Goal: Task Accomplishment & Management: Manage account settings

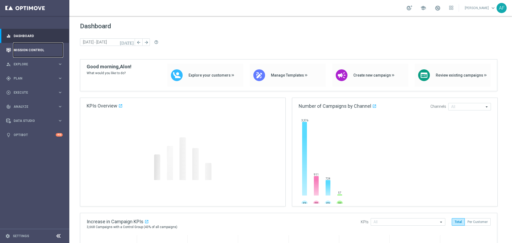
click at [33, 50] on link "Mission Control" at bounding box center [38, 50] width 49 height 14
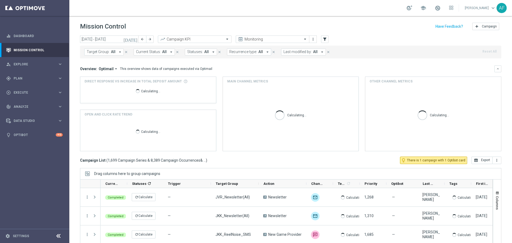
click at [136, 40] on icon "[DATE]" at bounding box center [130, 39] width 14 height 5
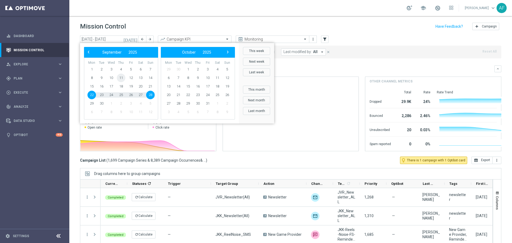
click at [121, 77] on span "11" at bounding box center [121, 78] width 9 height 9
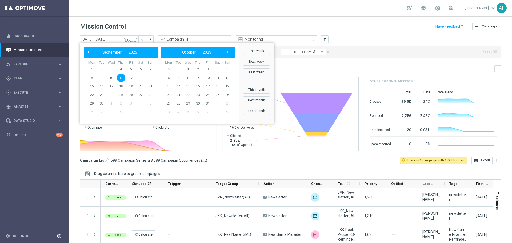
click at [121, 77] on span "11" at bounding box center [121, 78] width 9 height 9
type input "11 Sep 2025 - 11 Sep 2025"
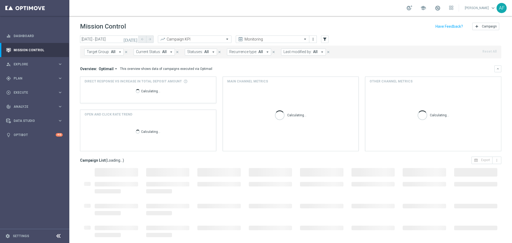
click at [115, 53] on button "Target Group: All arrow_drop_down" at bounding box center [103, 52] width 39 height 7
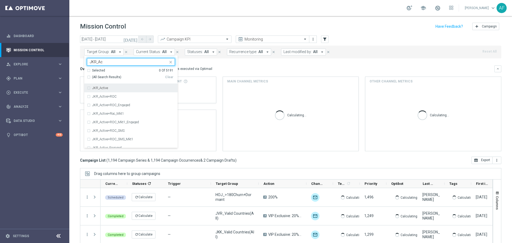
click at [107, 89] on label "JKR_Active" at bounding box center [100, 87] width 16 height 3
type input "JKR_Ac"
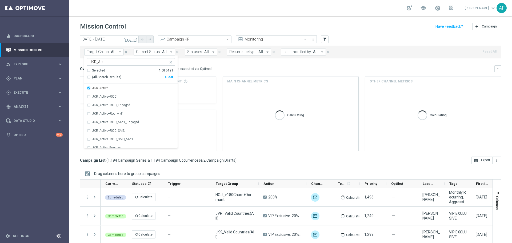
click at [230, 69] on div "Overview: Optimail arrow_drop_down This overview shows data of campaigns execut…" at bounding box center [287, 68] width 414 height 5
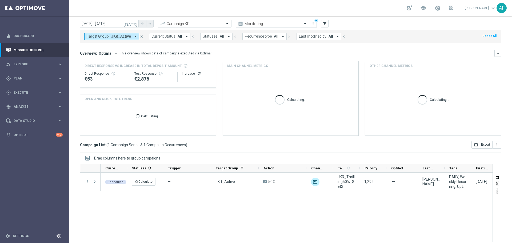
scroll to position [24, 0]
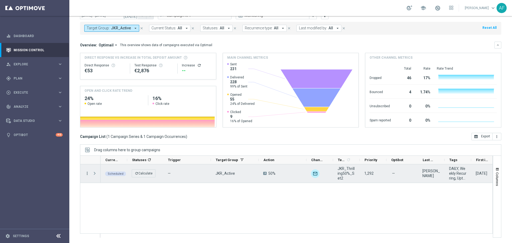
click at [88, 173] on icon "more_vert" at bounding box center [87, 173] width 5 height 5
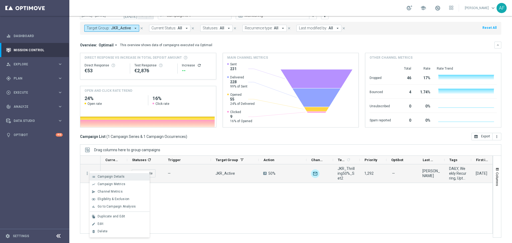
click at [105, 177] on span "Campaign Details" at bounding box center [111, 177] width 27 height 4
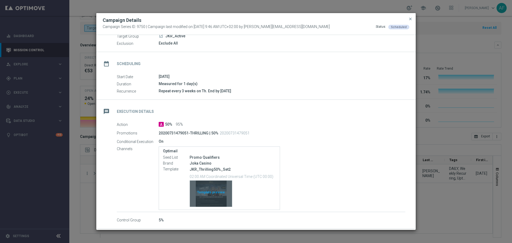
scroll to position [45, 0]
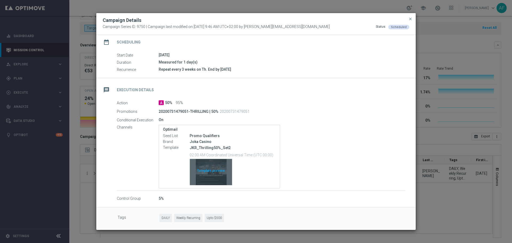
click at [217, 172] on div "Template preview" at bounding box center [211, 172] width 42 height 26
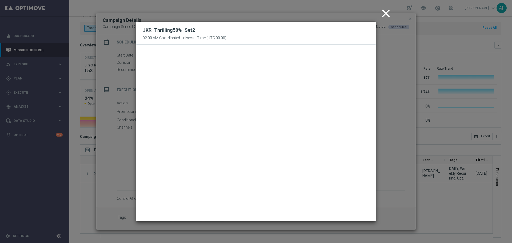
click at [386, 13] on icon "close" at bounding box center [385, 13] width 13 height 13
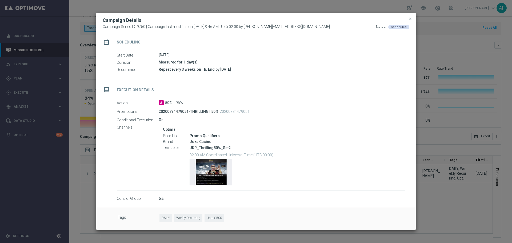
click at [410, 18] on span "close" at bounding box center [410, 19] width 4 height 4
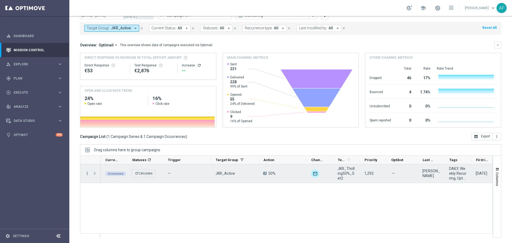
click at [87, 173] on icon "more_vert" at bounding box center [87, 173] width 5 height 5
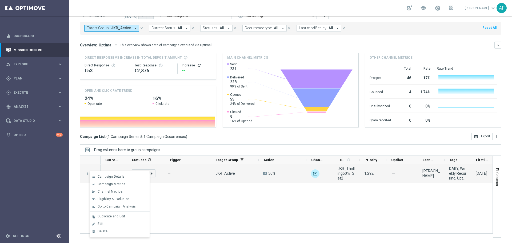
click at [117, 28] on span "JKR_Active" at bounding box center [121, 28] width 20 height 5
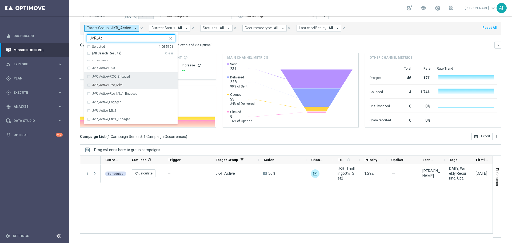
scroll to position [0, 0]
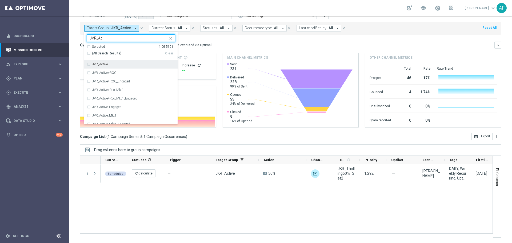
click at [124, 64] on div "JVR_Active" at bounding box center [133, 64] width 83 height 3
type input "JVR_Ac"
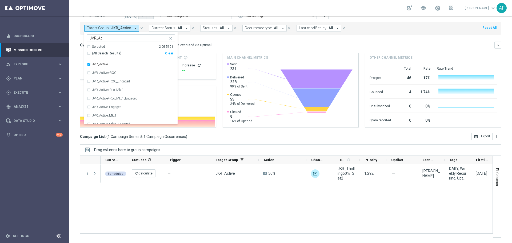
click at [230, 45] on div "Overview: Optimail arrow_drop_down This overview shows data of campaigns execut…" at bounding box center [287, 45] width 414 height 5
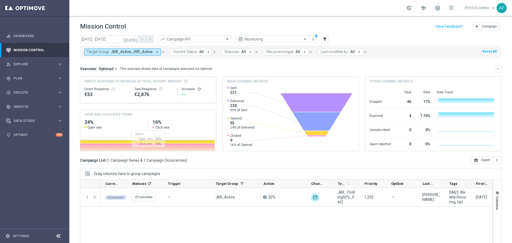
click at [148, 52] on span "JKR_Active, JVR_Active" at bounding box center [132, 52] width 42 height 5
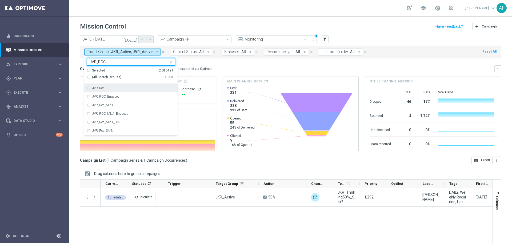
click at [125, 87] on div "JVR_Roc" at bounding box center [133, 87] width 83 height 3
type input "JVR_ROC"
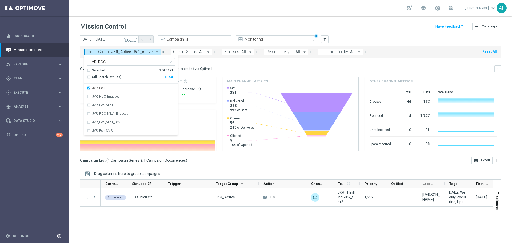
click at [223, 64] on mini-dashboard "Overview: Optimail arrow_drop_down This overview shows data of campaigns execut…" at bounding box center [290, 107] width 421 height 98
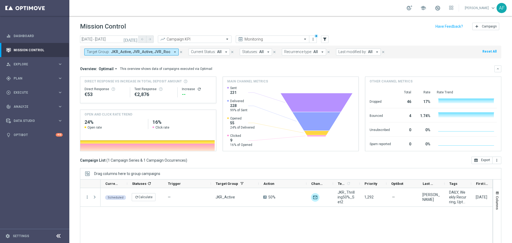
click at [135, 39] on icon "[DATE]" at bounding box center [130, 39] width 14 height 5
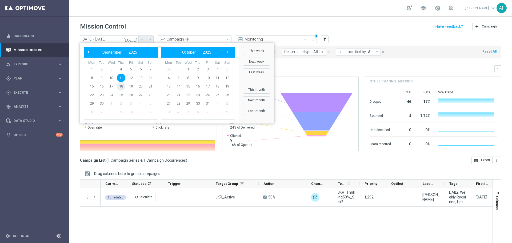
click at [122, 86] on span "18" at bounding box center [121, 86] width 9 height 9
type input "18 Sep 2025 - 18 Sep 2025"
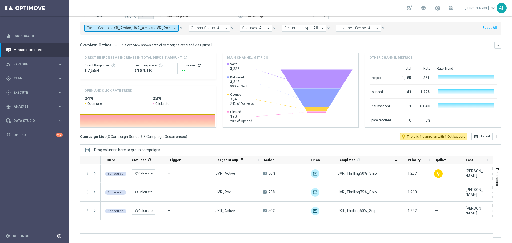
drag, startPoint x: 359, startPoint y: 161, endPoint x: 402, endPoint y: 159, distance: 43.3
click at [402, 159] on div at bounding box center [403, 160] width 2 height 8
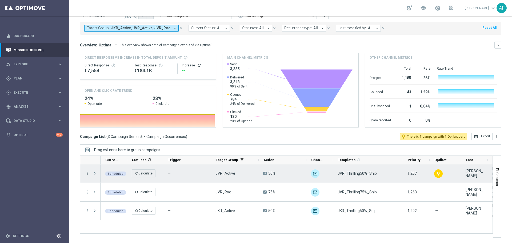
click at [88, 172] on icon "more_vert" at bounding box center [87, 173] width 5 height 5
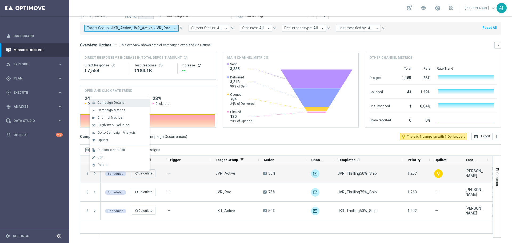
click at [120, 102] on span "Campaign Details" at bounding box center [111, 103] width 27 height 4
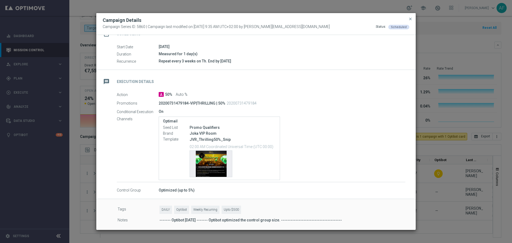
scroll to position [54, 0]
click at [214, 165] on div "Template preview" at bounding box center [211, 163] width 42 height 26
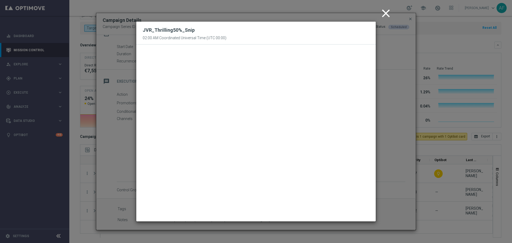
click at [386, 11] on icon "close" at bounding box center [385, 13] width 13 height 13
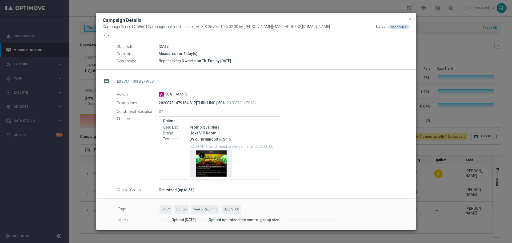
click at [410, 20] on span "close" at bounding box center [410, 19] width 4 height 4
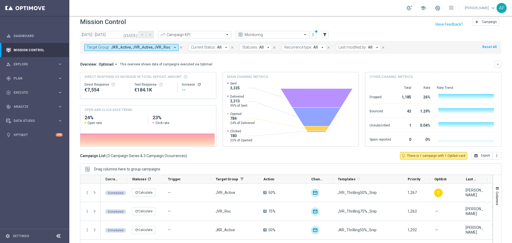
scroll to position [0, 0]
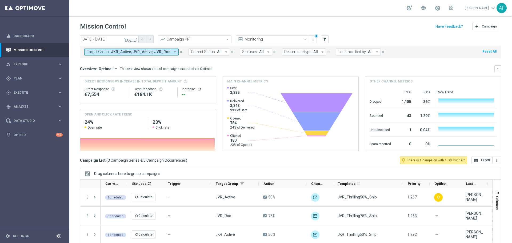
click at [137, 52] on span "JKR_Active, JVR_Active, JVR_Roc" at bounding box center [140, 52] width 59 height 5
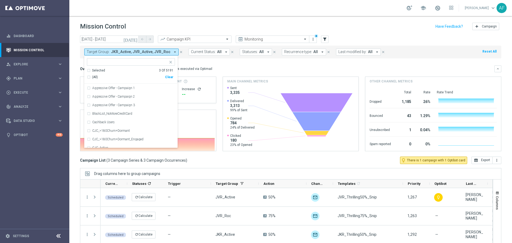
drag, startPoint x: 125, startPoint y: 26, endPoint x: 117, endPoint y: 23, distance: 8.3
click at [80, 27] on h1 "Mission Control" at bounding box center [103, 27] width 46 height 8
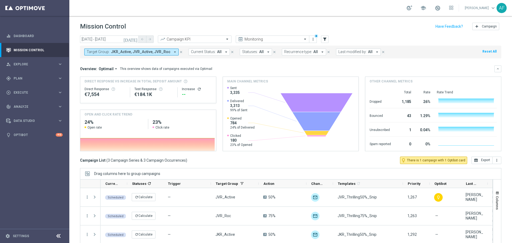
click at [127, 23] on div "Mission Control add Campaign" at bounding box center [290, 26] width 421 height 10
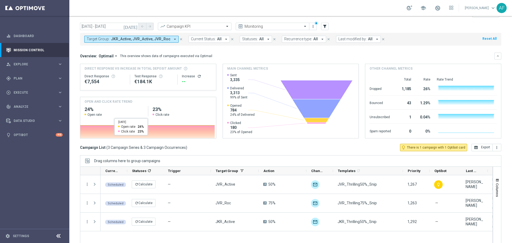
scroll to position [24, 0]
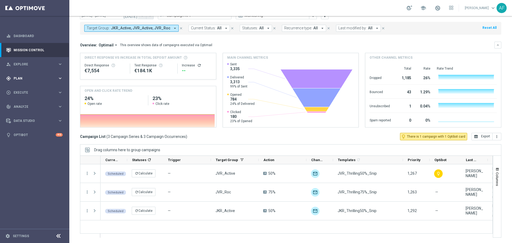
click at [33, 75] on div "gps_fixed Plan keyboard_arrow_right" at bounding box center [34, 78] width 69 height 14
click at [29, 104] on button "Templates keyboard_arrow_right" at bounding box center [38, 105] width 49 height 4
click at [25, 112] on link "Optimail" at bounding box center [36, 113] width 39 height 4
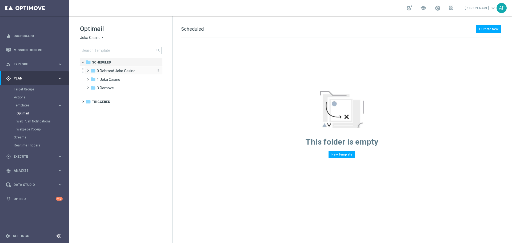
click at [110, 70] on span "0 Rebrand Joka Casino" at bounding box center [116, 71] width 39 height 5
click at [110, 93] on div "folder 1 Joka Casino more_vert" at bounding box center [123, 96] width 78 height 9
click at [111, 96] on span "1 Joka Casino" at bounding box center [108, 96] width 23 height 5
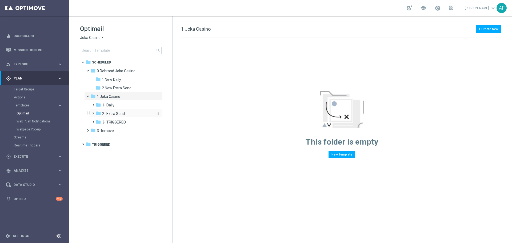
click at [113, 113] on span "2- Extra Send" at bounding box center [113, 113] width 23 height 5
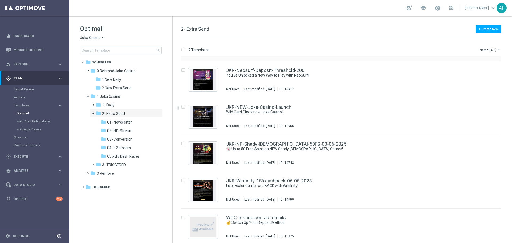
scroll to position [71, 0]
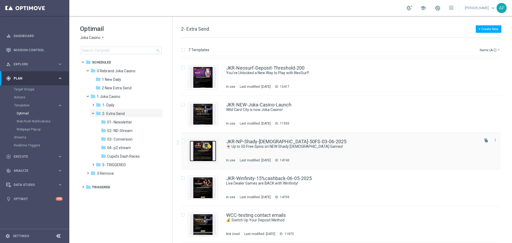
click at [204, 150] on img "Press SPACE to select this row." at bounding box center [203, 151] width 27 height 21
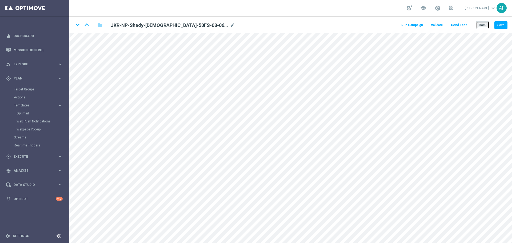
click at [479, 25] on button "Back" at bounding box center [482, 24] width 13 height 7
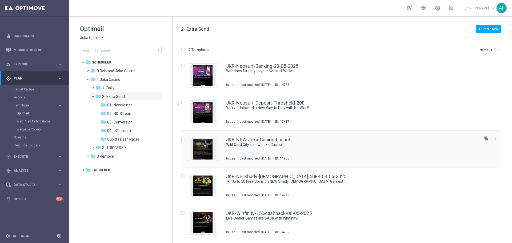
scroll to position [71, 0]
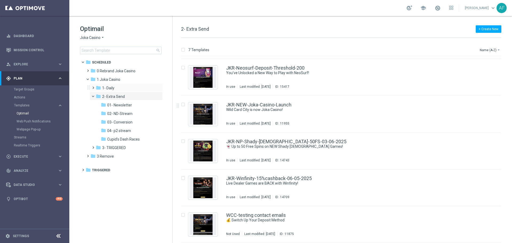
click at [93, 86] on span at bounding box center [92, 85] width 2 height 2
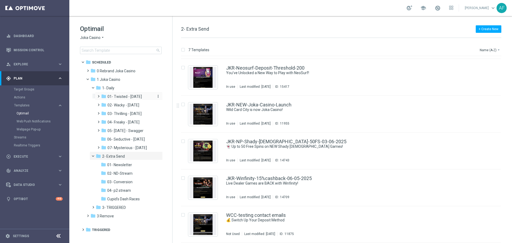
click at [118, 99] on span "01- Twisted - Tuesday" at bounding box center [124, 96] width 34 height 5
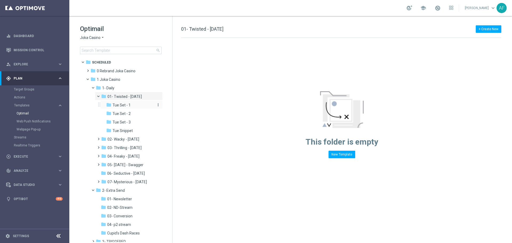
click at [119, 104] on span "Tue Set - 1" at bounding box center [122, 105] width 18 height 5
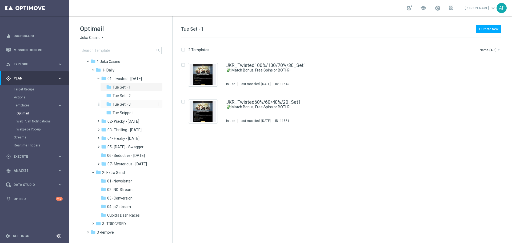
scroll to position [26, 0]
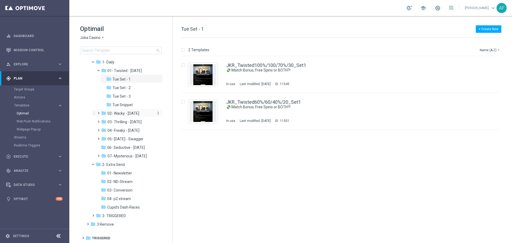
click at [120, 113] on span "02- Wacky - [DATE]" at bounding box center [123, 113] width 32 height 5
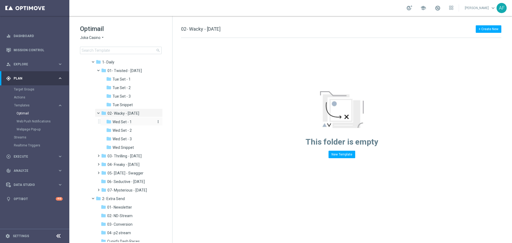
click at [120, 120] on span "Wed Set - 1" at bounding box center [122, 121] width 19 height 5
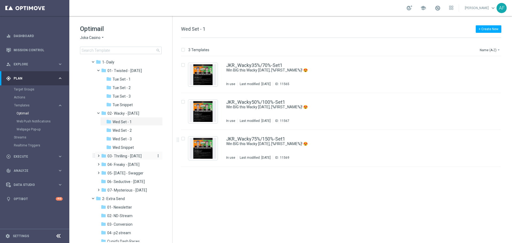
click at [124, 154] on span "03- Thrilling - [DATE]" at bounding box center [124, 156] width 34 height 5
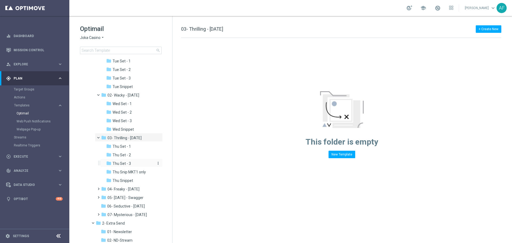
scroll to position [53, 0]
click at [128, 137] on span "Thu Set - 1" at bounding box center [122, 137] width 18 height 5
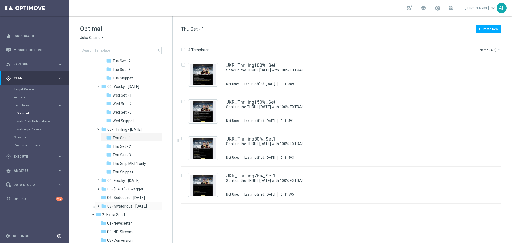
scroll to position [103, 0]
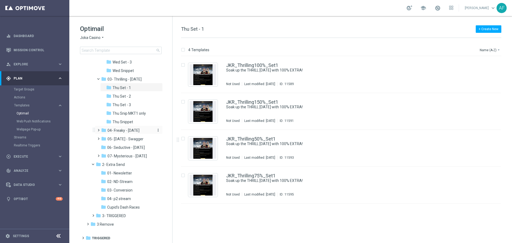
click at [123, 129] on span "04- Freaky - [DATE]" at bounding box center [123, 130] width 32 height 5
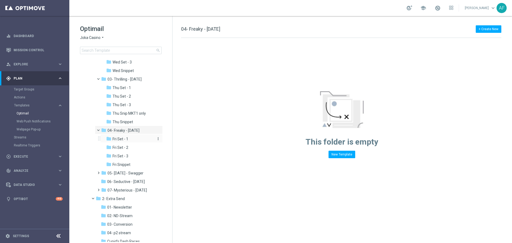
click at [126, 137] on span "Fri Set - 1" at bounding box center [121, 139] width 16 height 5
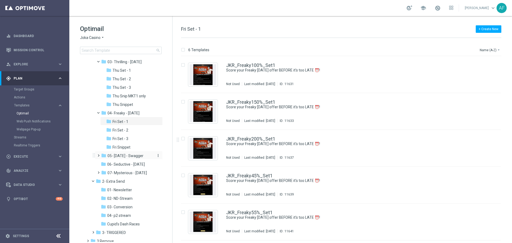
scroll to position [137, 0]
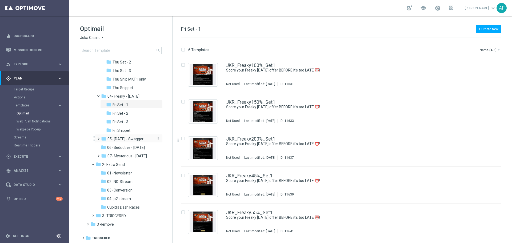
click at [122, 139] on span "05- [DATE] - Swagger" at bounding box center [125, 139] width 36 height 5
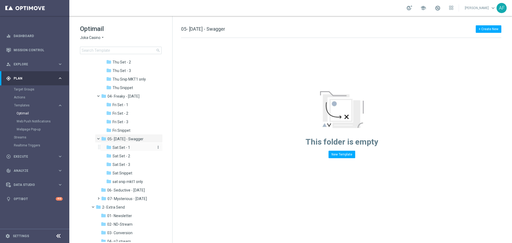
click at [122, 146] on span "Sat Set - 1" at bounding box center [122, 147] width 18 height 5
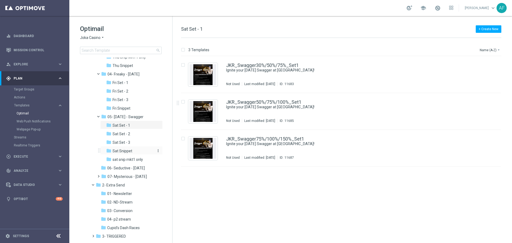
scroll to position [179, 0]
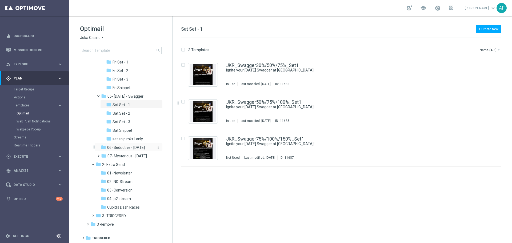
click at [119, 148] on span "06- Seductive - [DATE]" at bounding box center [126, 147] width 38 height 5
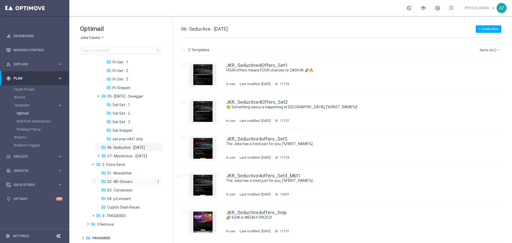
click at [126, 181] on span "02- ND-Stream" at bounding box center [119, 181] width 25 height 5
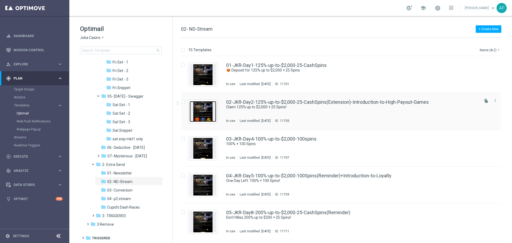
click at [203, 116] on img "Press SPACE to select this row." at bounding box center [203, 111] width 27 height 21
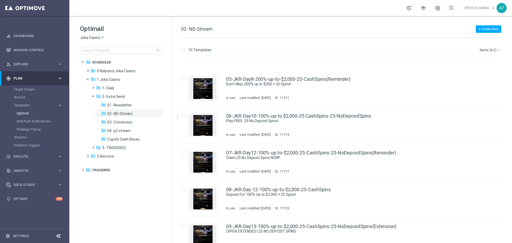
scroll to position [181, 0]
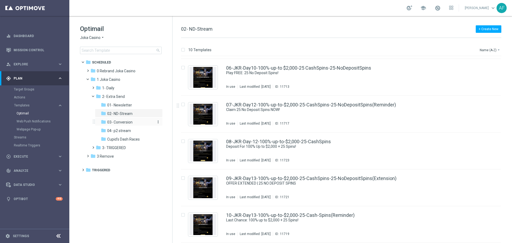
click at [119, 120] on div "folder 03- Conversion" at bounding box center [127, 122] width 53 height 6
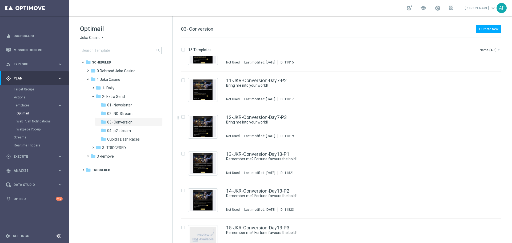
scroll to position [365, 0]
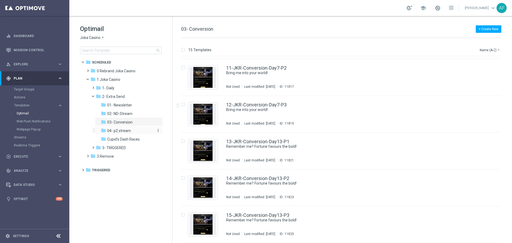
click at [128, 129] on span "04- p2 stream" at bounding box center [119, 130] width 24 height 5
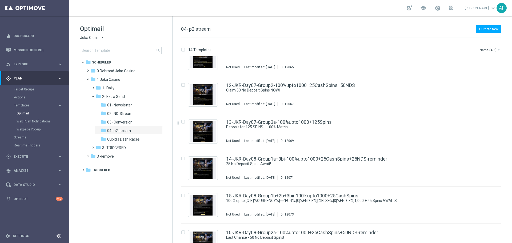
scroll to position [329, 0]
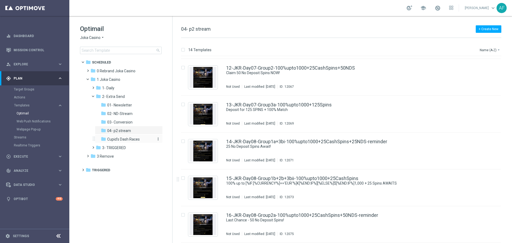
click at [122, 138] on span "Cupid's Dash Races" at bounding box center [123, 139] width 33 height 5
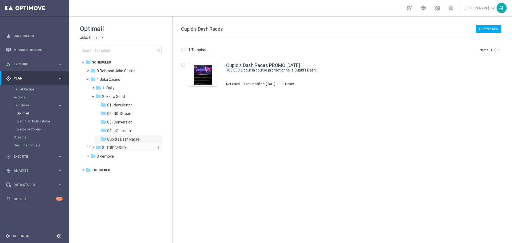
click at [115, 146] on span "3- TRIGGERED" at bounding box center [114, 147] width 24 height 5
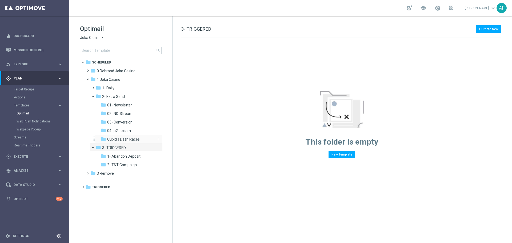
click at [122, 139] on span "Cupid's Dash Races" at bounding box center [123, 139] width 33 height 5
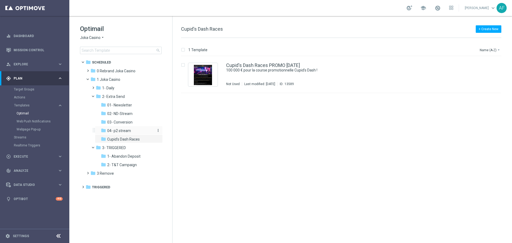
click at [122, 131] on span "04- p2 stream" at bounding box center [119, 130] width 24 height 5
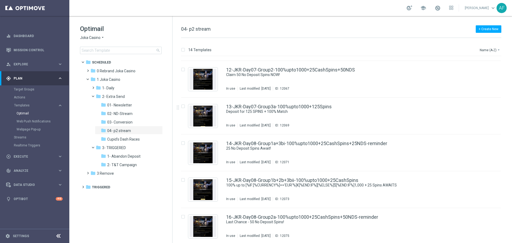
scroll to position [329, 0]
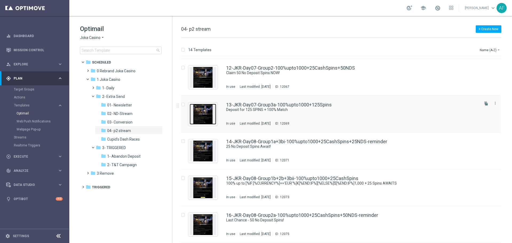
click at [204, 109] on img "Press SPACE to select this row." at bounding box center [203, 114] width 27 height 21
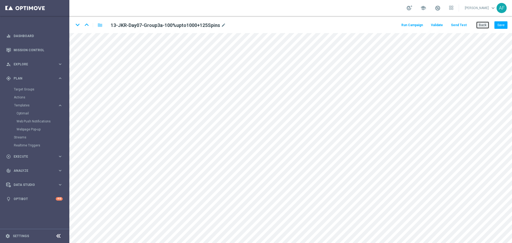
click at [483, 26] on button "Back" at bounding box center [482, 24] width 13 height 7
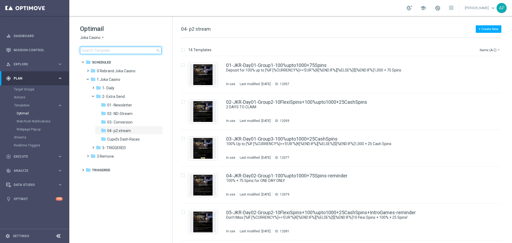
click at [99, 49] on input at bounding box center [121, 50] width 82 height 7
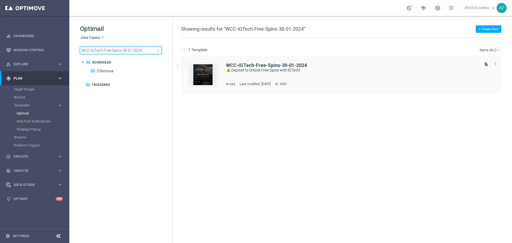
type input "WCC-IGTech-Free-Spins-30-01-2024"
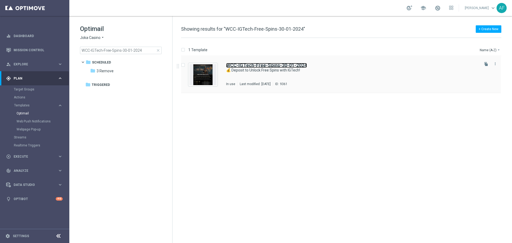
click at [243, 66] on b "WCC-IGTech-Free-Spins-30-01-2024" at bounding box center [266, 65] width 81 height 6
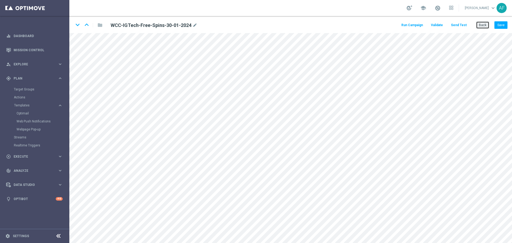
click at [482, 27] on button "Back" at bounding box center [482, 24] width 13 height 7
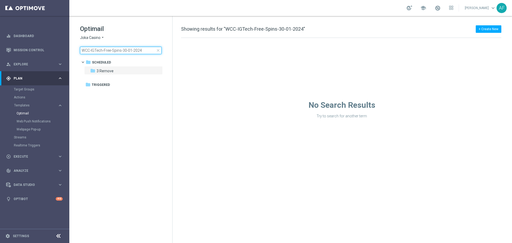
drag, startPoint x: 142, startPoint y: 49, endPoint x: 74, endPoint y: 50, distance: 68.5
click at [74, 50] on div "Optimail Joka Casino arrow_drop_down × Joka Casino WCC-IGTech-Free-Spins-30-01-…" at bounding box center [120, 52] width 103 height 73
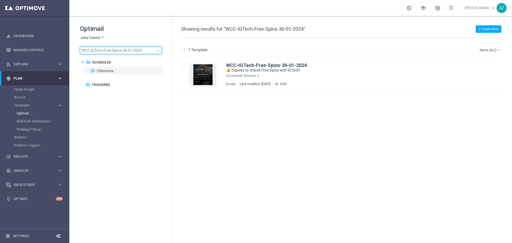
drag, startPoint x: 141, startPoint y: 50, endPoint x: 78, endPoint y: 50, distance: 62.7
click at [78, 50] on div "Optimail Joka Casino arrow_drop_down × Joka Casino WCC-IGTech-Free-Spins-30-01-…" at bounding box center [120, 52] width 103 height 73
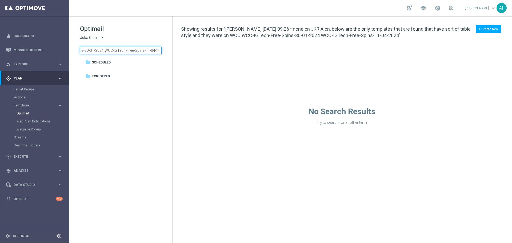
scroll to position [0, 283]
drag, startPoint x: 80, startPoint y: 50, endPoint x: 164, endPoint y: 54, distance: 84.1
click at [164, 54] on div "Optimail Joka Casino arrow_drop_down × Joka Casino Judith Ratau 2025/09/25 09:2…" at bounding box center [126, 40] width 92 height 30
drag, startPoint x: 147, startPoint y: 51, endPoint x: 52, endPoint y: 48, distance: 95.0
click at [52, 48] on main "equalizer Dashboard Mission Control" at bounding box center [256, 121] width 512 height 243
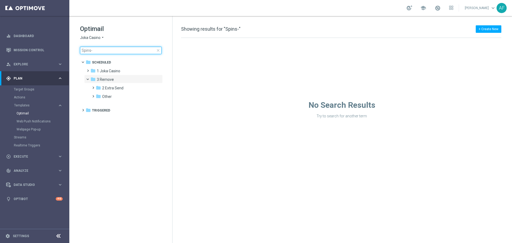
click at [91, 50] on input "Spins-" at bounding box center [121, 50] width 82 height 7
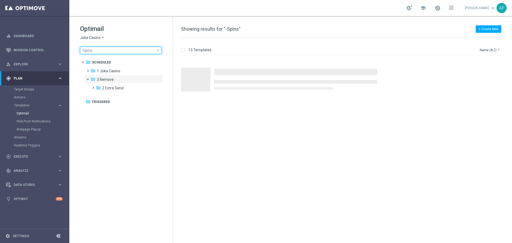
click at [101, 53] on input "-Spins" at bounding box center [121, 50] width 82 height 7
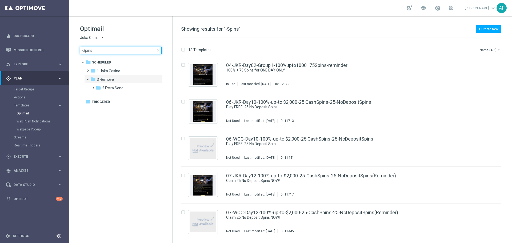
drag, startPoint x: 87, startPoint y: 49, endPoint x: 83, endPoint y: 48, distance: 4.1
click at [83, 48] on input "-Spins" at bounding box center [121, 50] width 82 height 7
type input "-"
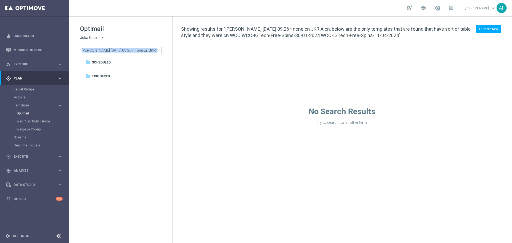
scroll to position [0, 3]
drag, startPoint x: 157, startPoint y: 49, endPoint x: 149, endPoint y: 49, distance: 7.5
click at [149, 49] on div "Judith Ratau 2025/09/25 09:26 • none on JKR Alon, below are the only templates …" at bounding box center [121, 50] width 82 height 7
drag, startPoint x: 151, startPoint y: 50, endPoint x: 69, endPoint y: 52, distance: 81.6
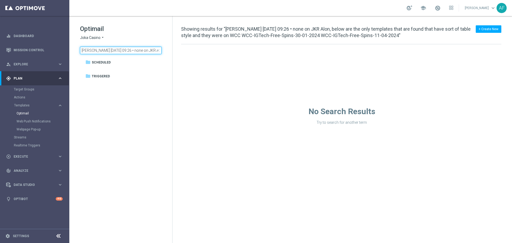
click at [69, 52] on main "equalizer Dashboard Mission Control" at bounding box center [256, 121] width 512 height 243
drag, startPoint x: 131, startPoint y: 51, endPoint x: 74, endPoint y: 50, distance: 56.8
click at [74, 50] on div "Optimail Joka Casino arrow_drop_down × Joka Casino R Alon, below are the only t…" at bounding box center [120, 52] width 103 height 73
drag, startPoint x: 120, startPoint y: 50, endPoint x: 99, endPoint y: 52, distance: 20.9
click at [82, 50] on input "plates that are found that have sort of table style and they were on WCC WCC-IG…" at bounding box center [121, 50] width 82 height 7
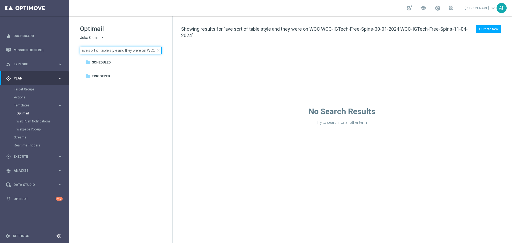
drag, startPoint x: 145, startPoint y: 50, endPoint x: 101, endPoint y: 50, distance: 43.2
click at [81, 49] on input "ave sort of table style and they were on WCC WCC-IGTech-Free-Spins-30-01-2024 W…" at bounding box center [121, 50] width 82 height 7
drag, startPoint x: 128, startPoint y: 50, endPoint x: 69, endPoint y: 46, distance: 59.4
click at [69, 46] on main "equalizer Dashboard Mission Control" at bounding box center [256, 121] width 512 height 243
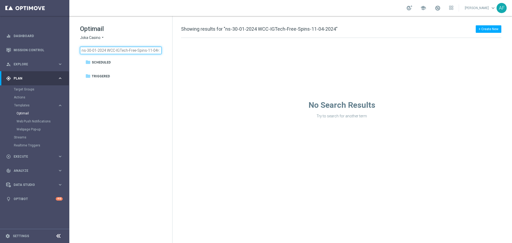
drag, startPoint x: 103, startPoint y: 49, endPoint x: 129, endPoint y: 51, distance: 25.4
click at [72, 49] on div "Optimail Joka Casino arrow_drop_down × Joka Casino ns-30-01-2024 WCC-IGTech-Fre…" at bounding box center [120, 52] width 103 height 73
type input "ch-Free-Spins-11-04-2024"
drag, startPoint x: 134, startPoint y: 51, endPoint x: 67, endPoint y: 47, distance: 67.6
click at [65, 47] on main "equalizer Dashboard Mission Control" at bounding box center [256, 121] width 512 height 243
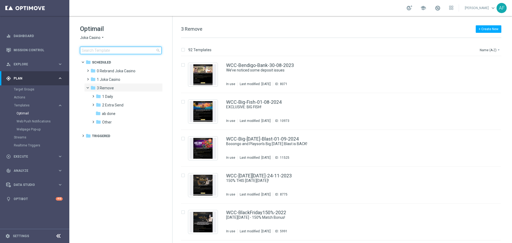
click at [107, 51] on input at bounding box center [121, 50] width 82 height 7
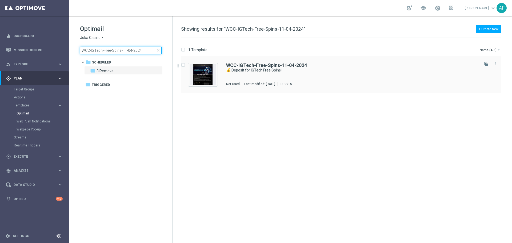
type input "WCC-IGTech-Free-Spins-11-04-2024"
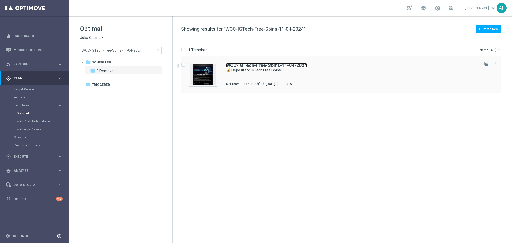
click at [237, 65] on b "WCC-IGTech-Free-Spins-11-04-2024" at bounding box center [266, 65] width 81 height 6
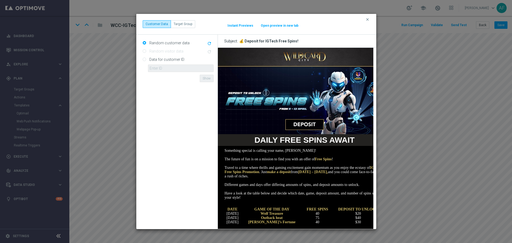
click at [278, 24] on button "Open preview in new tab" at bounding box center [280, 25] width 38 height 4
click at [366, 20] on icon "clear" at bounding box center [367, 19] width 4 height 4
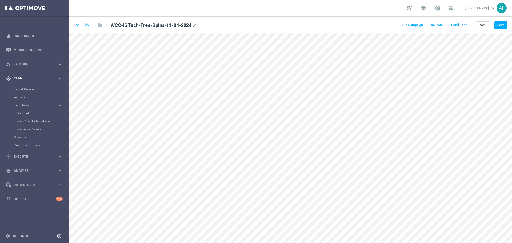
click at [32, 80] on span "Plan" at bounding box center [36, 78] width 44 height 3
click at [32, 92] on span "Execute" at bounding box center [36, 92] width 44 height 3
click at [28, 80] on div "gps_fixed Plan" at bounding box center [31, 78] width 51 height 5
click at [22, 136] on link "Streams" at bounding box center [35, 137] width 42 height 4
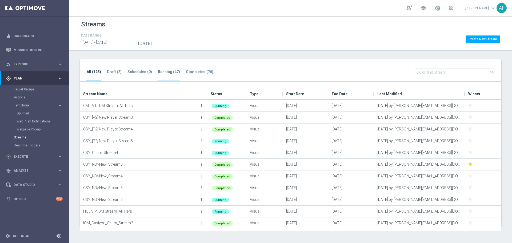
click at [166, 72] on tab-header "Running (47)" at bounding box center [169, 72] width 22 height 5
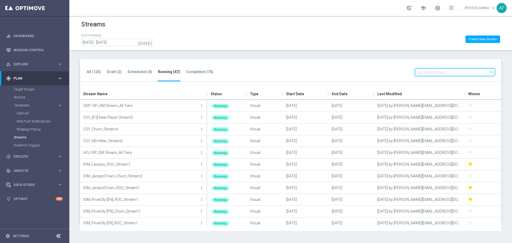
click at [443, 72] on input "text" at bounding box center [455, 72] width 80 height 7
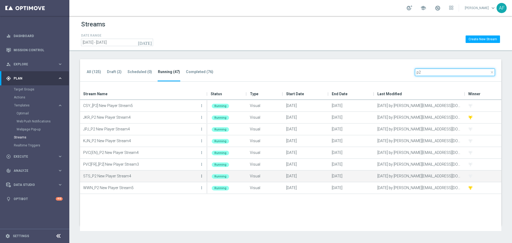
type input "p2"
click at [200, 176] on icon "more_vert" at bounding box center [201, 176] width 4 height 4
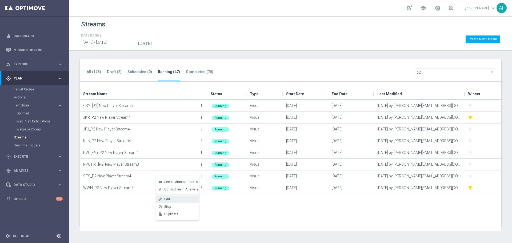
click at [176, 198] on div "Edit" at bounding box center [180, 199] width 32 height 4
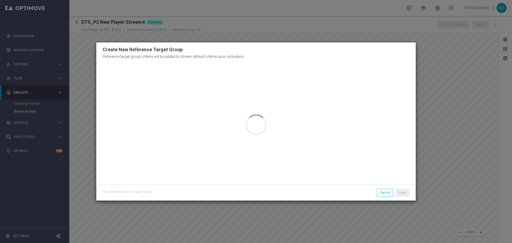
click at [289, 53] on h2 "Create New Reference Target Group" at bounding box center [256, 49] width 307 height 6
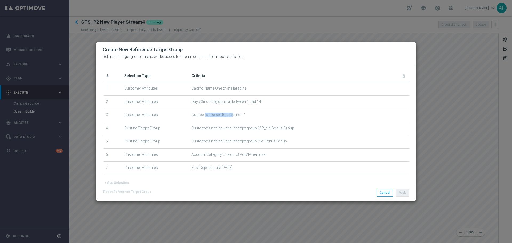
drag, startPoint x: 204, startPoint y: 115, endPoint x: 231, endPoint y: 116, distance: 27.2
click at [231, 116] on span "Number of Deposits, Lifetime = 1" at bounding box center [299, 115] width 216 height 5
click at [294, 75] on th "Criteria delete_forever" at bounding box center [299, 76] width 220 height 12
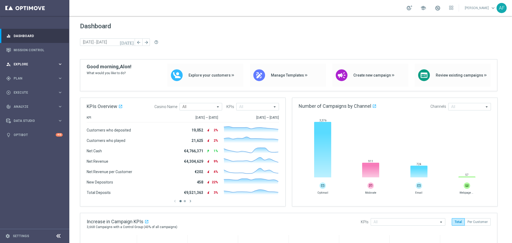
click at [39, 65] on span "Explore" at bounding box center [36, 64] width 44 height 3
click at [40, 63] on span "Explore" at bounding box center [36, 64] width 44 height 3
click at [6, 62] on button "person_search Explore keyboard_arrow_right" at bounding box center [34, 64] width 57 height 4
click at [56, 62] on div "person_search Explore" at bounding box center [31, 64] width 51 height 5
click at [51, 65] on span "Explore" at bounding box center [36, 64] width 44 height 3
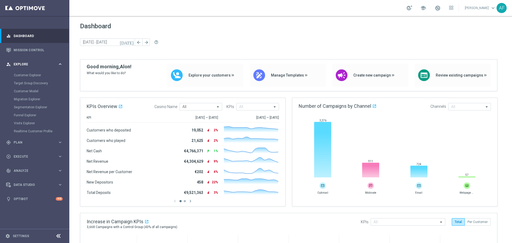
click at [51, 64] on span "Explore" at bounding box center [36, 64] width 44 height 3
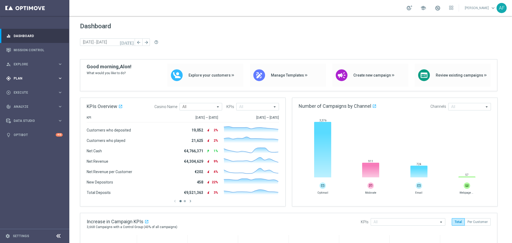
click at [53, 76] on div "gps_fixed Plan" at bounding box center [31, 78] width 51 height 5
click at [52, 77] on span "Plan" at bounding box center [36, 78] width 44 height 3
click at [47, 77] on span "Plan" at bounding box center [36, 78] width 44 height 3
click at [33, 89] on link "Target Groups" at bounding box center [35, 89] width 42 height 4
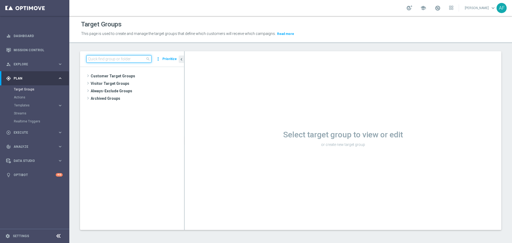
click at [124, 58] on input at bounding box center [118, 58] width 65 height 7
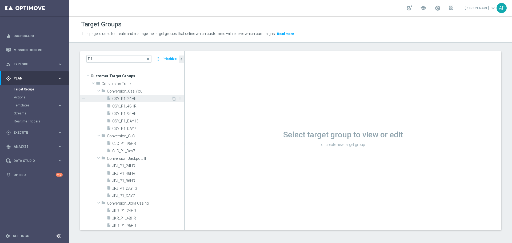
click at [133, 99] on span "CSY_P1_24HR" at bounding box center [141, 99] width 59 height 5
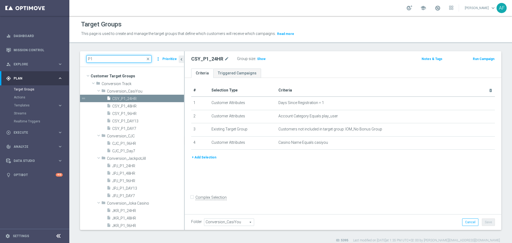
click at [112, 56] on input "P1" at bounding box center [118, 58] width 65 height 7
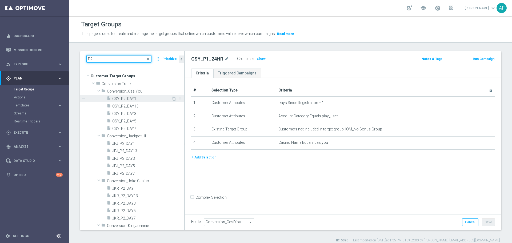
type input "P2"
click at [138, 99] on span "CSY_P2_DAY1" at bounding box center [141, 99] width 59 height 5
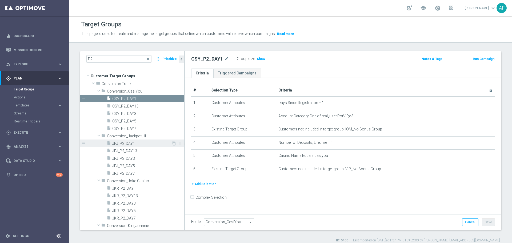
click at [135, 144] on span "JPJ_P2_DAY1" at bounding box center [141, 143] width 59 height 5
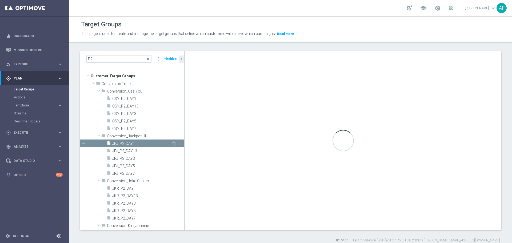
type input "Conversion_JackpotJill"
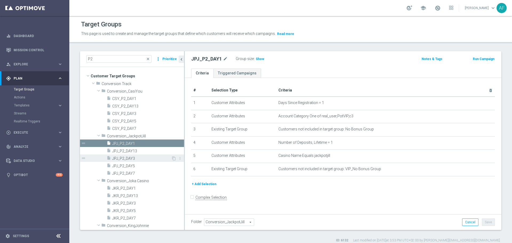
click at [146, 157] on span "JPJ_P2_DAY3" at bounding box center [141, 158] width 59 height 5
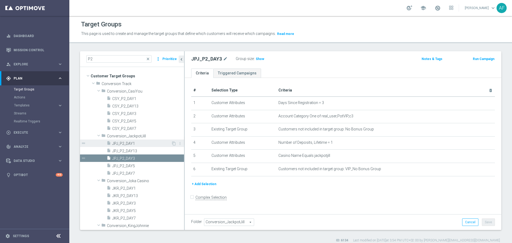
click at [141, 143] on span "JPJ_P2_DAY1" at bounding box center [141, 143] width 59 height 5
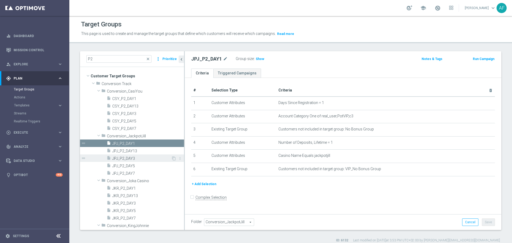
click at [143, 159] on span "JPJ_P2_DAY3" at bounding box center [141, 158] width 59 height 5
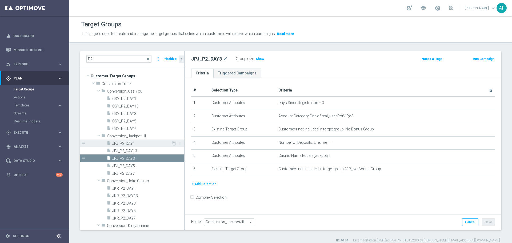
click at [142, 142] on span "JPJ_P2_DAY1" at bounding box center [141, 143] width 59 height 5
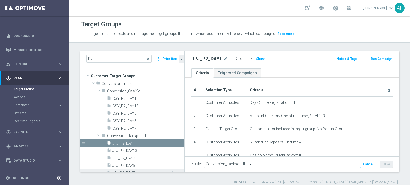
scroll to position [27, 0]
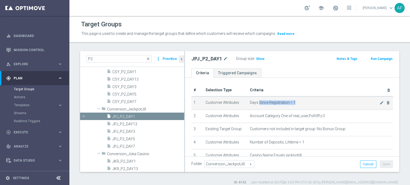
drag, startPoint x: 272, startPoint y: 102, endPoint x: 291, endPoint y: 103, distance: 19.2
click at [291, 103] on span "Days Since Registration = 1" at bounding box center [314, 103] width 129 height 5
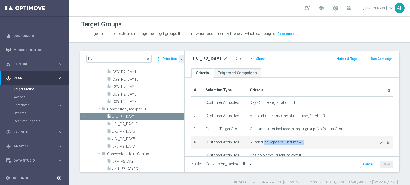
drag, startPoint x: 262, startPoint y: 143, endPoint x: 301, endPoint y: 142, distance: 38.4
click at [301, 142] on span "Number of Deposits, Lifetime = 1" at bounding box center [314, 142] width 129 height 5
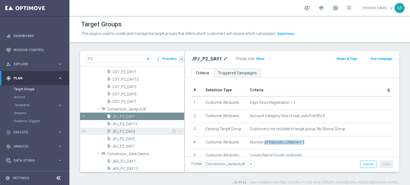
click at [137, 130] on span "JPJ_P2_DAY3" at bounding box center [141, 132] width 59 height 5
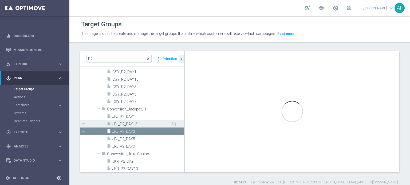
click at [139, 123] on span "JPJ_P2_DAY13" at bounding box center [141, 124] width 59 height 5
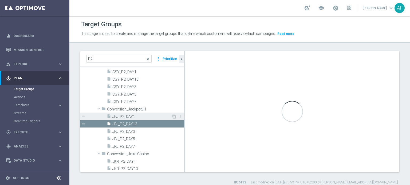
click at [139, 114] on div "insert_drive_file JPJ_P2_DAY1" at bounding box center [139, 116] width 65 height 7
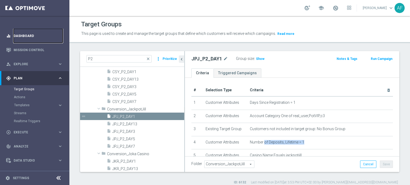
click at [30, 36] on link "Dashboard" at bounding box center [38, 36] width 49 height 14
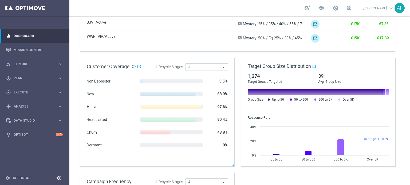
scroll to position [373, 0]
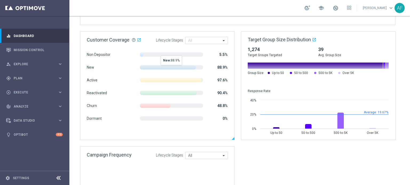
click at [175, 68] on span at bounding box center [168, 67] width 56 height 4
click at [180, 67] on span at bounding box center [168, 67] width 56 height 4
click at [94, 65] on div "Non Depositor 5.5% New 88.9% Active 97.6% Reactivated 90.4% Churn 48.8% Dormant…" at bounding box center [157, 95] width 154 height 85
click at [92, 66] on span "New" at bounding box center [108, 67] width 42 height 5
click at [34, 102] on div "track_changes Analyze keyboard_arrow_right" at bounding box center [34, 106] width 69 height 14
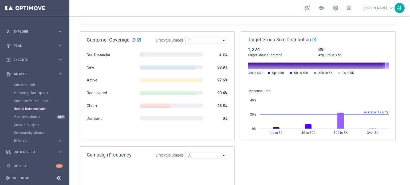
scroll to position [36, 0]
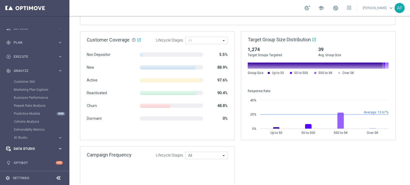
click at [34, 147] on div "Data Studio" at bounding box center [31, 149] width 51 height 5
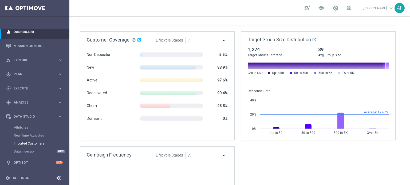
scroll to position [4, 0]
click at [35, 106] on div "track_changes Analyze keyboard_arrow_right" at bounding box center [34, 103] width 69 height 14
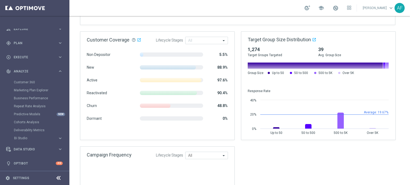
scroll to position [36, 0]
click at [23, 56] on span "Execute" at bounding box center [36, 56] width 44 height 3
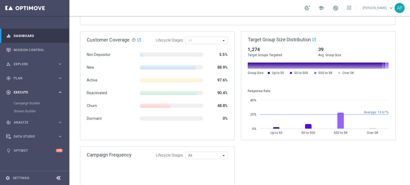
scroll to position [0, 0]
click at [24, 93] on span "Execute" at bounding box center [36, 92] width 44 height 3
click at [25, 106] on span "Analyze" at bounding box center [36, 106] width 44 height 3
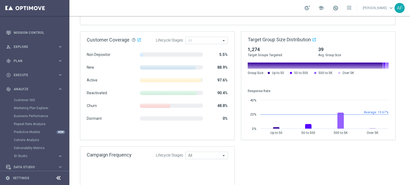
scroll to position [36, 0]
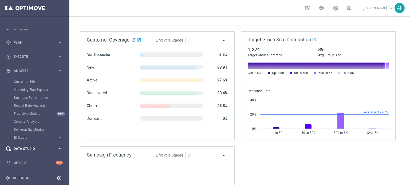
click at [29, 147] on span "Data Studio" at bounding box center [36, 148] width 44 height 3
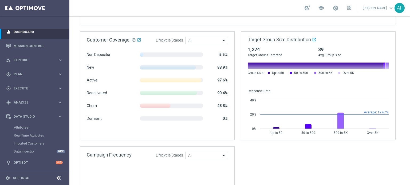
scroll to position [4, 0]
click at [32, 115] on span "Data Studio" at bounding box center [36, 116] width 44 height 3
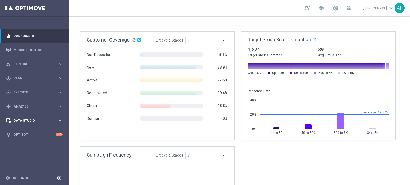
scroll to position [0, 0]
click at [32, 109] on div "track_changes Analyze" at bounding box center [31, 106] width 51 height 5
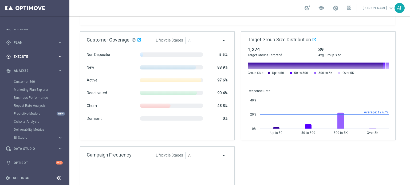
scroll to position [9, 0]
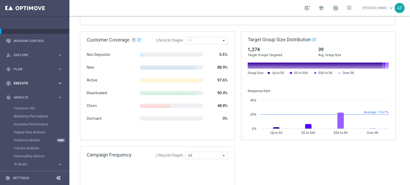
click at [26, 56] on span "Explore" at bounding box center [36, 55] width 44 height 3
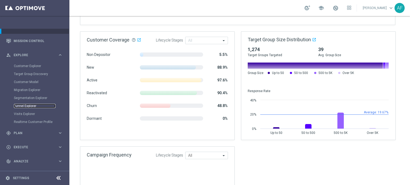
click at [26, 106] on link "Funnel Explorer" at bounding box center [35, 106] width 42 height 4
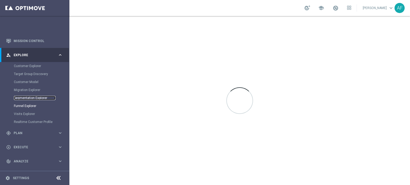
click at [27, 98] on link "Segmentation Explorer" at bounding box center [35, 98] width 42 height 4
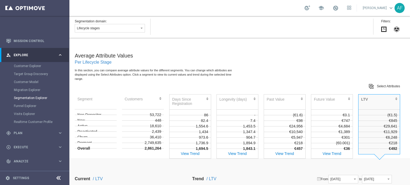
scroll to position [163, 0]
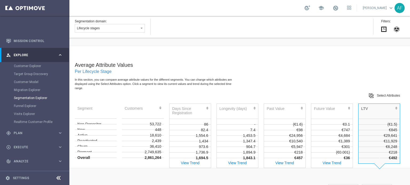
click at [114, 22] on div "Segmentation domain: Lifecycle stages Segmentation layer Attributes Value segme…" at bounding box center [113, 27] width 76 height 16
click at [114, 27] on button "Lifecycle stages" at bounding box center [110, 28] width 70 height 9
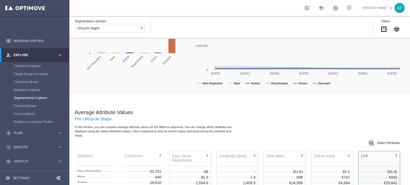
scroll to position [109, 0]
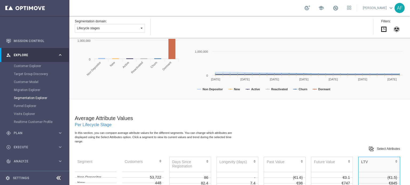
click at [109, 30] on button "Lifecycle stages" at bounding box center [110, 28] width 70 height 9
click at [109, 26] on button "Lifecycle stages" at bounding box center [110, 28] width 70 height 9
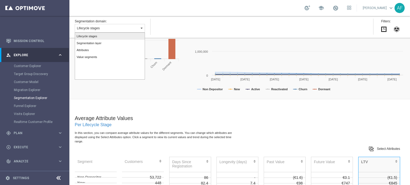
click at [109, 35] on label "Lifecycle stages" at bounding box center [110, 36] width 70 height 7
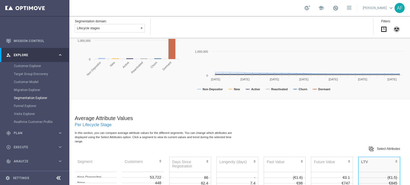
click at [132, 29] on button "Lifecycle stages" at bounding box center [110, 28] width 70 height 9
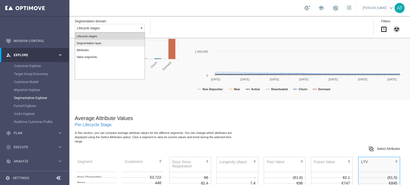
click at [110, 40] on label "Segmentation layer" at bounding box center [110, 43] width 70 height 7
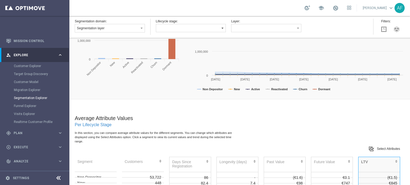
click at [221, 28] on span "button" at bounding box center [222, 28] width 4 height 4
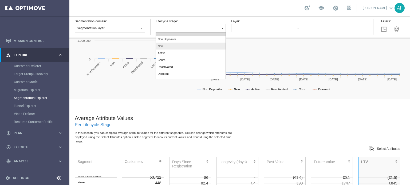
click at [202, 44] on label "New" at bounding box center [191, 46] width 70 height 7
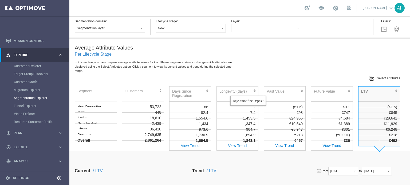
scroll to position [189, 0]
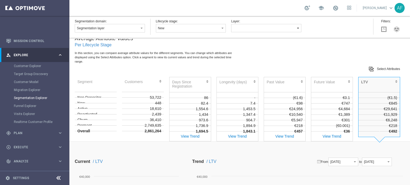
click at [252, 25] on button "button" at bounding box center [266, 28] width 70 height 8
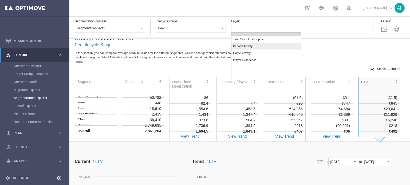
click at [254, 45] on label "Deposit Activity" at bounding box center [266, 46] width 70 height 7
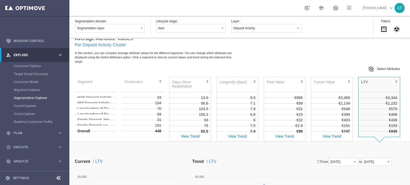
click at [265, 30] on button "Deposit Activity" at bounding box center [266, 28] width 70 height 9
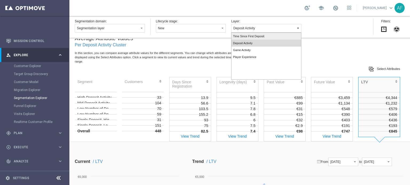
click at [263, 35] on span "Time Since First Deposit" at bounding box center [248, 36] width 31 height 3
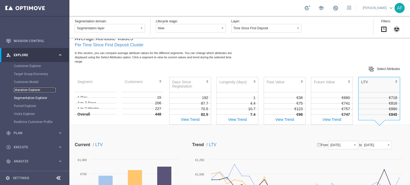
click at [24, 88] on link "Migration Explorer" at bounding box center [35, 90] width 42 height 4
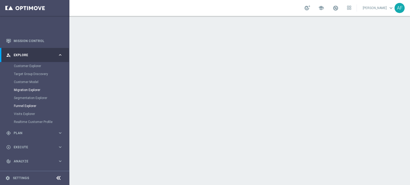
click at [31, 105] on link "Funnel Explorer" at bounding box center [35, 106] width 42 height 4
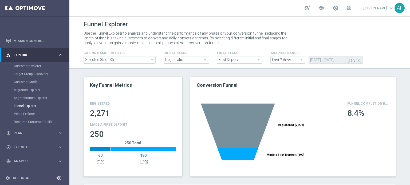
click at [186, 62] on span "Registration" at bounding box center [186, 60] width 45 height 7
click at [219, 73] on div "Funnel Explorer Use the Funnel Explorer to analyze and understand the performan…" at bounding box center [239, 100] width 340 height 169
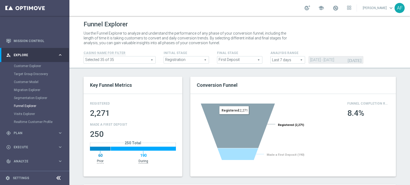
scroll to position [27, 0]
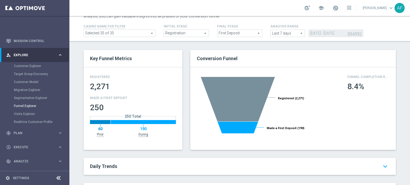
click at [295, 33] on span "Last 7 days" at bounding box center [287, 33] width 34 height 7
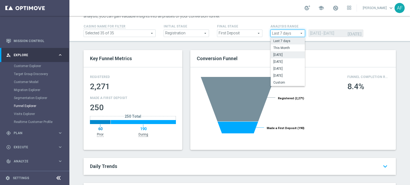
click at [288, 54] on span "August 2025" at bounding box center [287, 55] width 29 height 4
type input "August 2025"
type input "01 Aug 2025 - 31 Aug 2025"
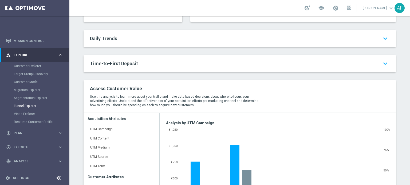
scroll to position [187, 0]
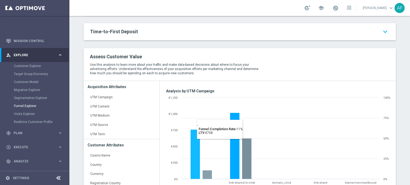
click at [202, 32] on h2 "Time-to-First Deposit keyboard_arrow_down" at bounding box center [239, 32] width 299 height 6
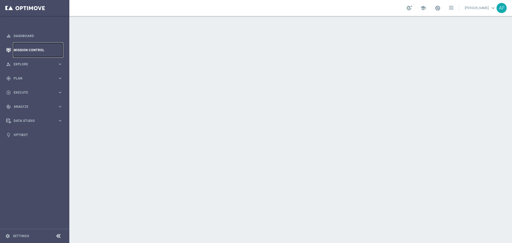
click at [40, 49] on link "Mission Control" at bounding box center [38, 50] width 49 height 14
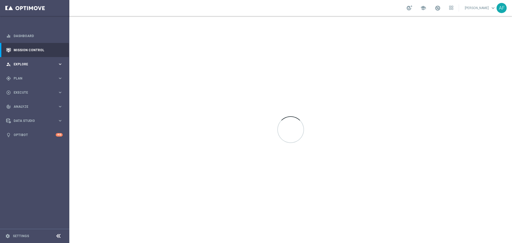
click at [43, 62] on div "person_search Explore" at bounding box center [31, 64] width 51 height 5
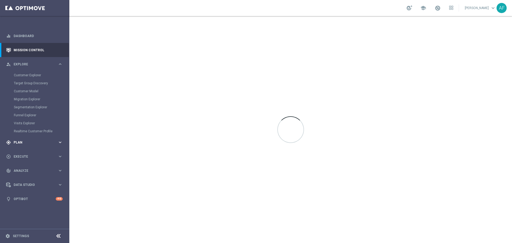
click at [24, 140] on div "gps_fixed Plan" at bounding box center [31, 142] width 51 height 5
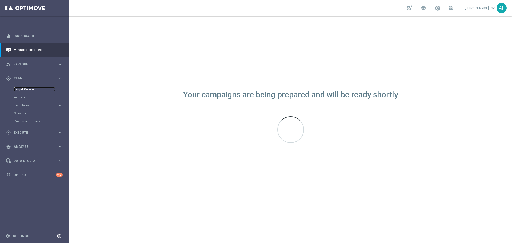
click at [27, 88] on link "Target Groups" at bounding box center [35, 89] width 42 height 4
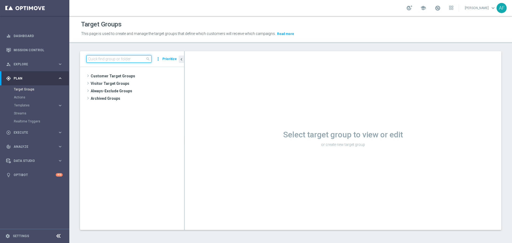
click at [130, 61] on input at bounding box center [118, 58] width 65 height 7
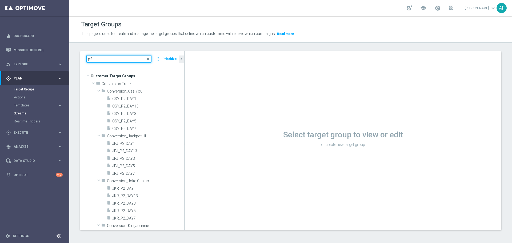
type input "p2"
click at [23, 113] on link "Streams" at bounding box center [35, 113] width 42 height 4
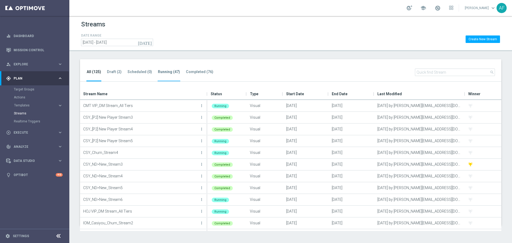
click at [162, 74] on li "Running (47)" at bounding box center [169, 75] width 23 height 13
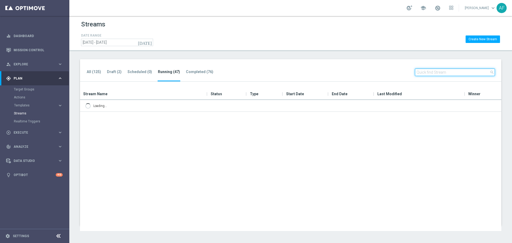
click at [439, 74] on input "text" at bounding box center [455, 72] width 80 height 7
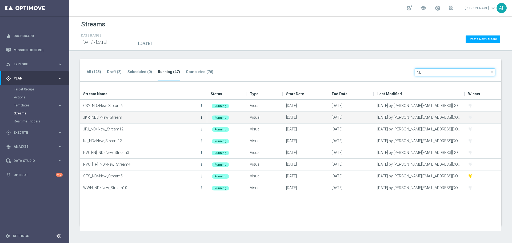
type input "ND"
click at [201, 116] on icon "more_vert" at bounding box center [201, 117] width 4 height 4
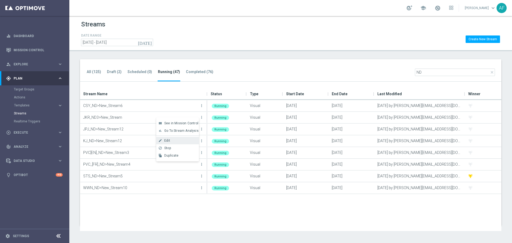
click at [179, 140] on div "Edit" at bounding box center [180, 141] width 32 height 4
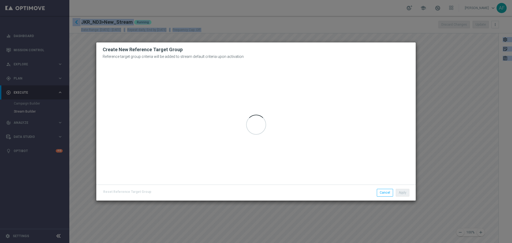
click at [283, 47] on h2 "Create New Reference Target Group" at bounding box center [256, 49] width 307 height 6
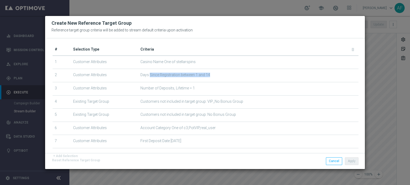
drag, startPoint x: 148, startPoint y: 74, endPoint x: 207, endPoint y: 75, distance: 58.7
click at [207, 75] on span "Days Since Registration between 1 and 14" at bounding box center [248, 75] width 216 height 5
click at [338, 161] on button "Cancel" at bounding box center [334, 161] width 16 height 7
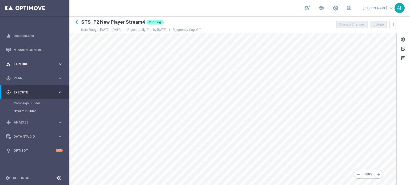
click at [37, 62] on div "person_search Explore" at bounding box center [31, 64] width 51 height 5
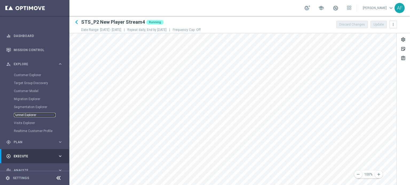
click at [31, 116] on link "Funnel Explorer" at bounding box center [35, 115] width 42 height 4
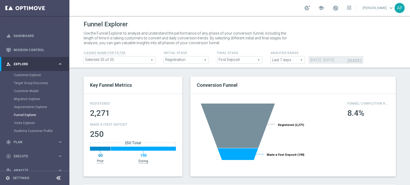
click at [184, 62] on span "Registration" at bounding box center [186, 60] width 45 height 7
click at [214, 69] on div "Funnel Explorer Use the Funnel Explorer to analyze and understand the performan…" at bounding box center [239, 100] width 340 height 169
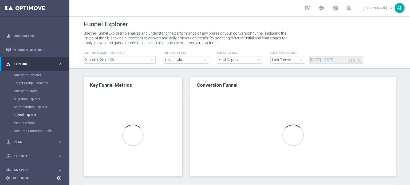
click at [238, 61] on span "First Deposit" at bounding box center [239, 60] width 45 height 7
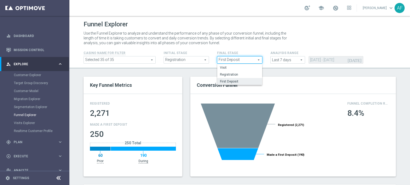
click at [271, 72] on div "Funnel Explorer Use the Funnel Explorer to analyze and understand the performan…" at bounding box center [239, 100] width 340 height 169
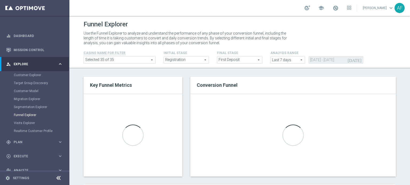
click at [282, 61] on span "Last 7 days" at bounding box center [287, 60] width 34 height 7
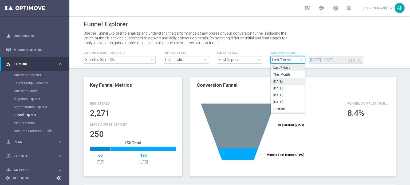
click at [284, 81] on span "[DATE]" at bounding box center [287, 81] width 29 height 4
type input "[DATE]"
type input "[DATE] - [DATE]"
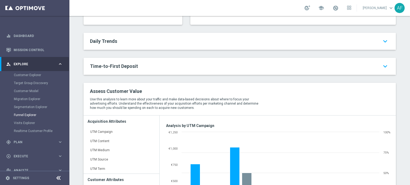
scroll to position [160, 0]
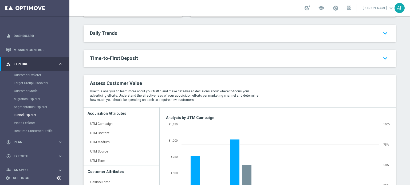
click at [183, 60] on h2 "Time-to-First Deposit keyboard_arrow_down" at bounding box center [239, 58] width 299 height 6
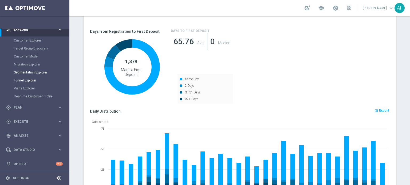
scroll to position [36, 0]
click at [35, 105] on span "Plan" at bounding box center [36, 106] width 44 height 3
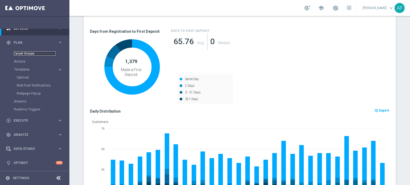
click at [28, 54] on link "Target Groups" at bounding box center [35, 53] width 42 height 4
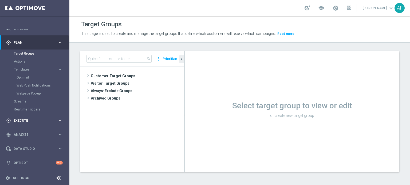
click at [33, 118] on div "play_circle_outline Execute keyboard_arrow_right" at bounding box center [34, 121] width 69 height 14
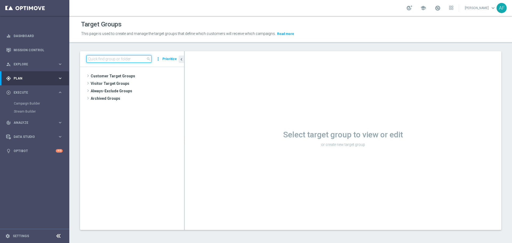
click at [104, 57] on input at bounding box center [118, 58] width 65 height 7
type input "P"
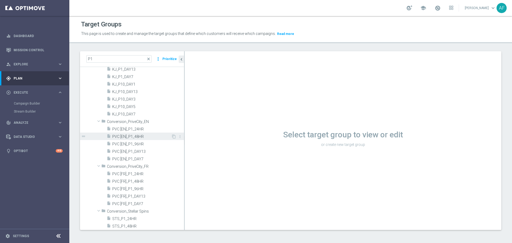
scroll to position [195, 0]
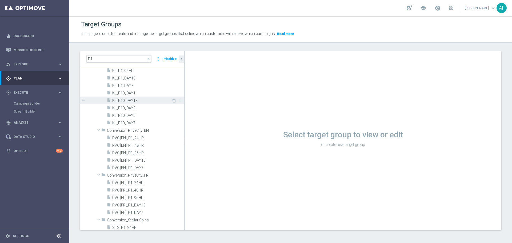
click at [144, 100] on span "KJ_P10_DAY13" at bounding box center [141, 100] width 59 height 5
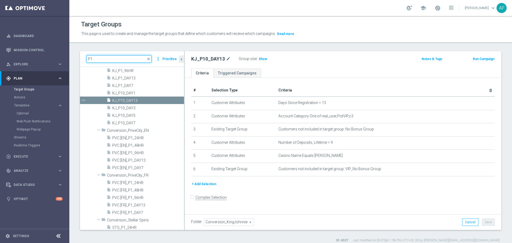
click at [103, 58] on input "P1" at bounding box center [118, 58] width 65 height 7
type input "P"
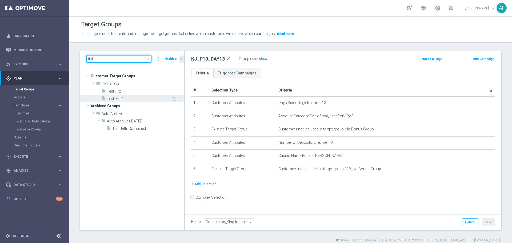
type input "fitti"
click at [132, 97] on span "Test_Fitti1" at bounding box center [139, 99] width 64 height 5
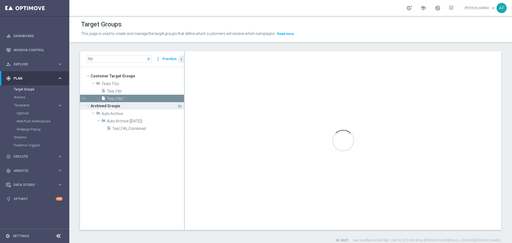
type input "Tests TGs"
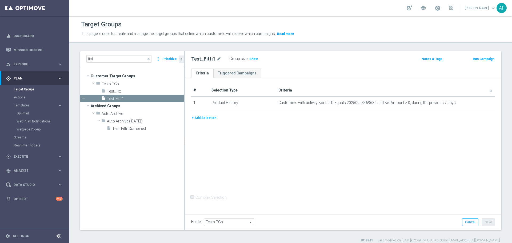
click at [208, 119] on button "+ Add Selection" at bounding box center [204, 118] width 26 height 6
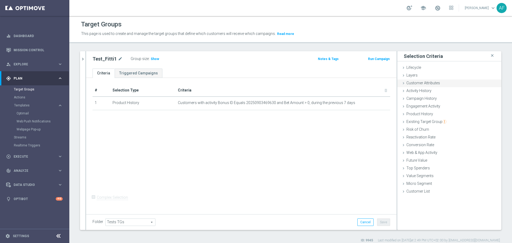
click at [409, 85] on span "Customer Attributes" at bounding box center [423, 83] width 34 height 4
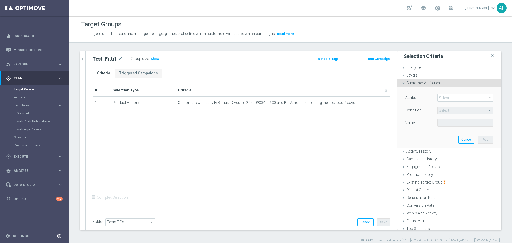
click at [409, 97] on span at bounding box center [465, 97] width 55 height 7
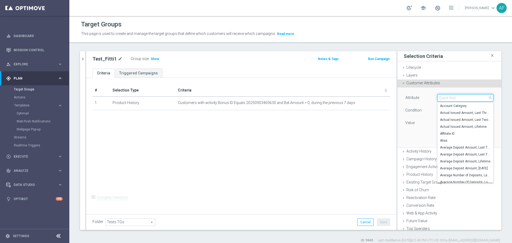
click at [409, 98] on input "search" at bounding box center [465, 97] width 56 height 7
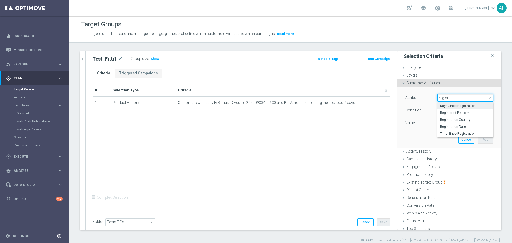
type input "regist"
click at [409, 105] on span "Days Since Registration" at bounding box center [465, 106] width 51 height 4
type input "Days Since Registration"
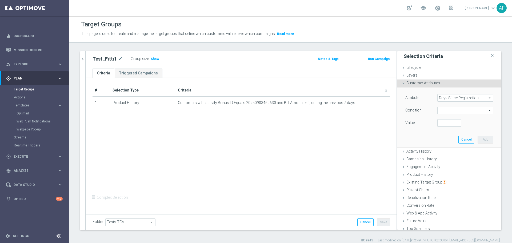
click at [409, 110] on span "=" at bounding box center [465, 110] width 55 height 7
click at [409, 158] on span "between" at bounding box center [465, 160] width 51 height 4
type input "between"
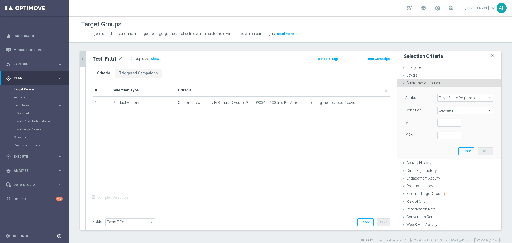
click at [82, 60] on icon "chevron_right" at bounding box center [82, 59] width 5 height 5
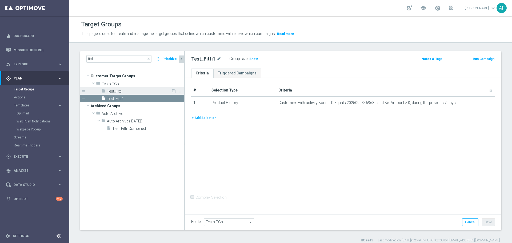
click at [123, 90] on span "Test_Fitti" at bounding box center [139, 91] width 64 height 5
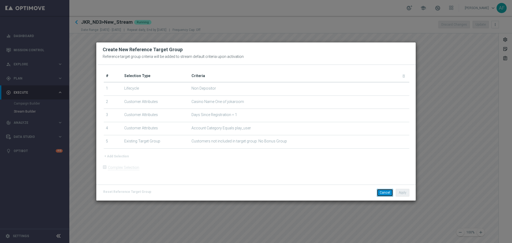
click at [384, 192] on button "Cancel" at bounding box center [385, 192] width 16 height 7
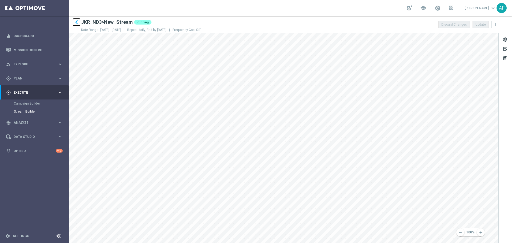
click at [77, 23] on icon "keyboard_arrow_left" at bounding box center [77, 22] width 8 height 8
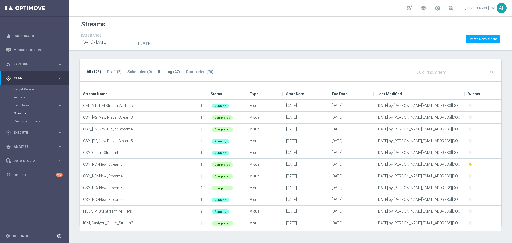
click at [162, 71] on tab-header "Running (47)" at bounding box center [169, 72] width 22 height 5
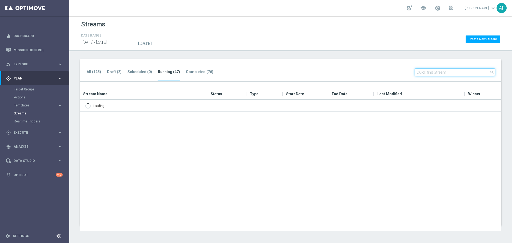
click at [429, 73] on input "text" at bounding box center [455, 72] width 80 height 7
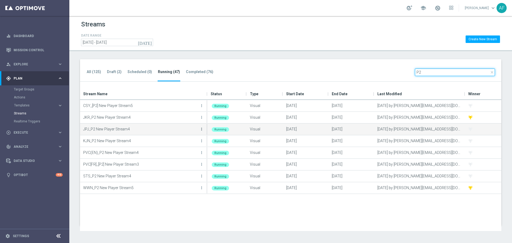
type input "P2"
click at [201, 130] on icon "more_vert" at bounding box center [201, 129] width 4 height 4
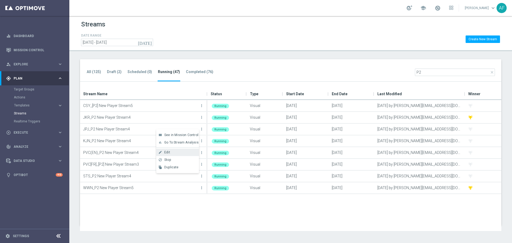
click at [178, 151] on div "Edit" at bounding box center [180, 152] width 32 height 4
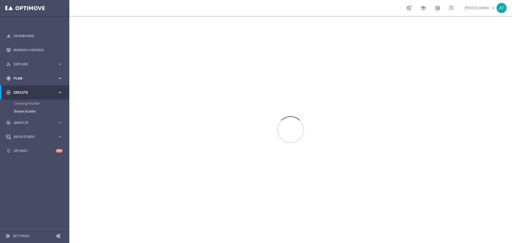
click at [30, 80] on div "gps_fixed Plan" at bounding box center [31, 78] width 51 height 5
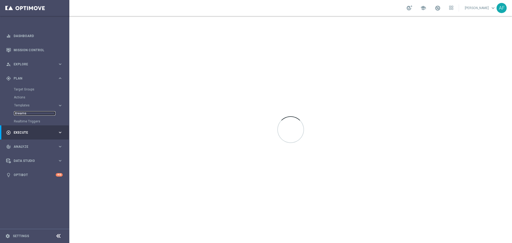
click at [23, 112] on link "Streams" at bounding box center [35, 113] width 42 height 4
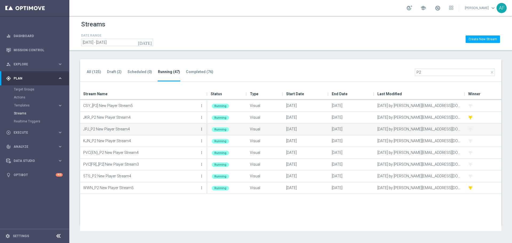
click at [202, 129] on icon "more_vert" at bounding box center [201, 129] width 4 height 4
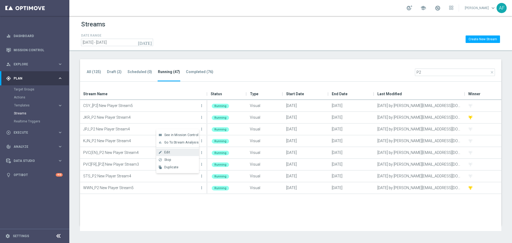
click at [173, 149] on div "create Edit" at bounding box center [177, 152] width 43 height 7
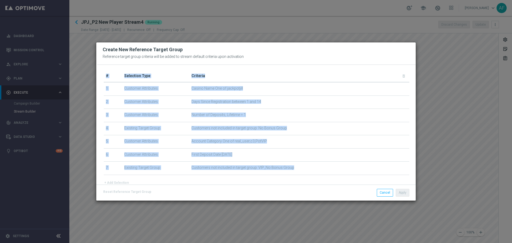
click at [283, 95] on td "Casino Name One of jackpotjill" at bounding box center [299, 88] width 220 height 13
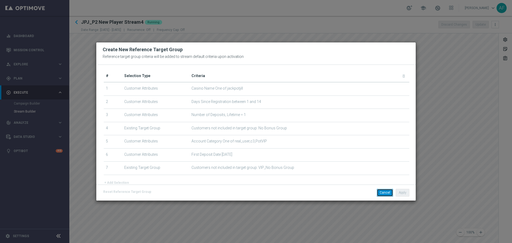
click at [380, 193] on button "Cancel" at bounding box center [385, 192] width 16 height 7
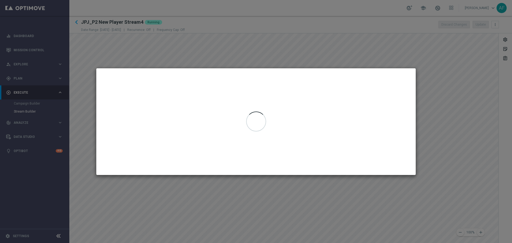
click at [303, 126] on div at bounding box center [255, 121] width 319 height 107
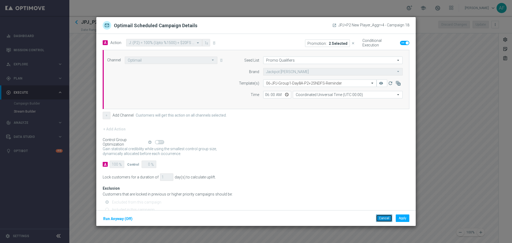
click at [379, 219] on button "Cancel" at bounding box center [384, 217] width 16 height 7
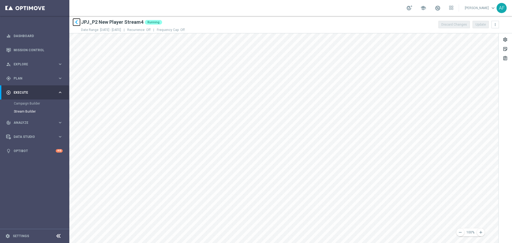
click at [78, 20] on icon "keyboard_arrow_left" at bounding box center [77, 22] width 8 height 8
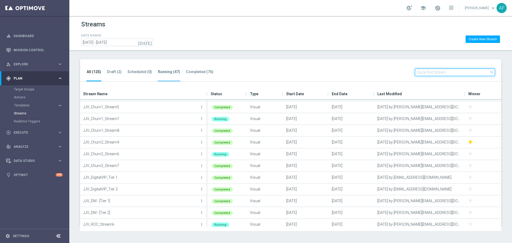
scroll to position [240, 0]
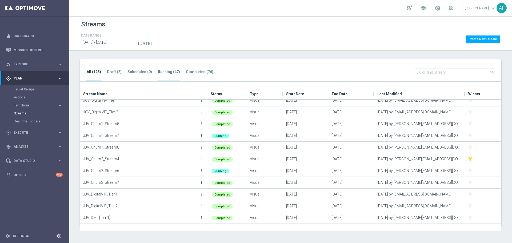
click at [162, 74] on tab-header "Running (47)" at bounding box center [169, 72] width 22 height 5
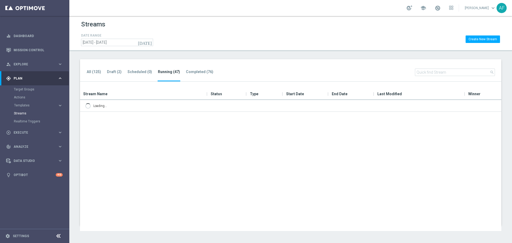
scroll to position [0, 0]
click at [454, 71] on input "text" at bounding box center [455, 72] width 80 height 7
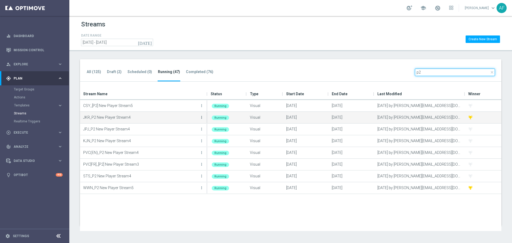
type input "p2"
click at [202, 116] on icon "more_vert" at bounding box center [201, 117] width 4 height 4
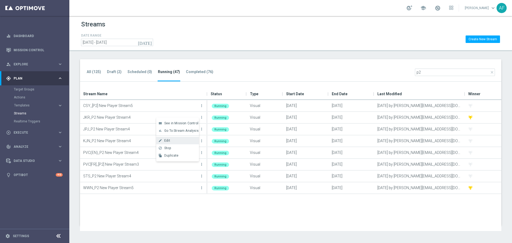
click at [175, 140] on div "Edit" at bounding box center [180, 141] width 32 height 4
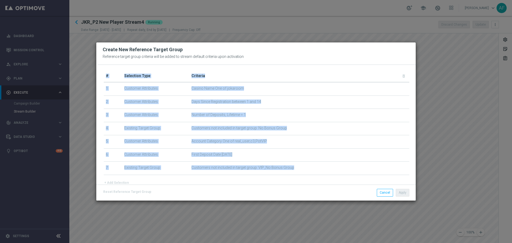
click at [347, 107] on td "Days Since Registration between 1 and 14" at bounding box center [299, 101] width 220 height 13
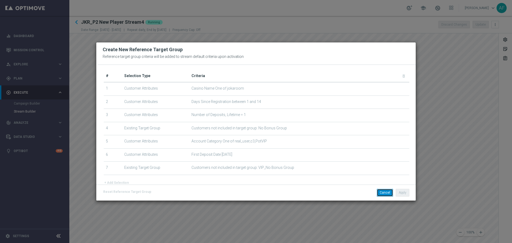
click at [382, 191] on button "Cancel" at bounding box center [385, 192] width 16 height 7
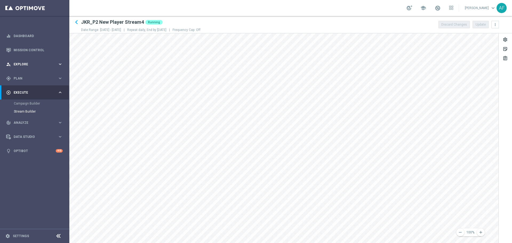
click at [33, 61] on div "person_search Explore keyboard_arrow_right" at bounding box center [34, 64] width 69 height 14
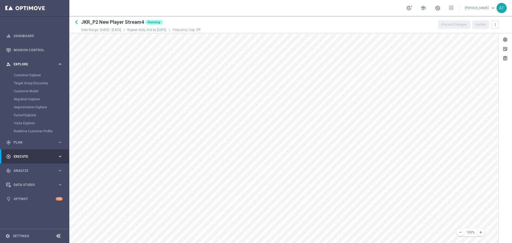
click at [33, 61] on div "person_search Explore keyboard_arrow_right" at bounding box center [34, 64] width 69 height 14
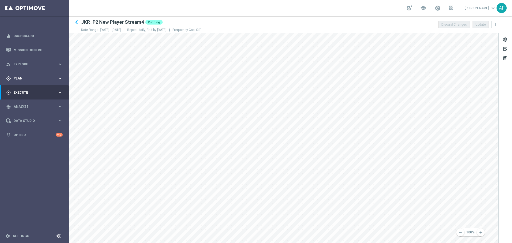
click at [30, 73] on div "gps_fixed Plan keyboard_arrow_right" at bounding box center [34, 78] width 69 height 14
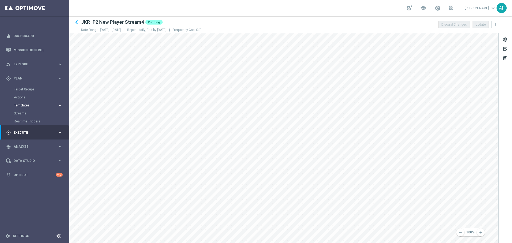
click at [35, 106] on span "Templates" at bounding box center [33, 105] width 38 height 3
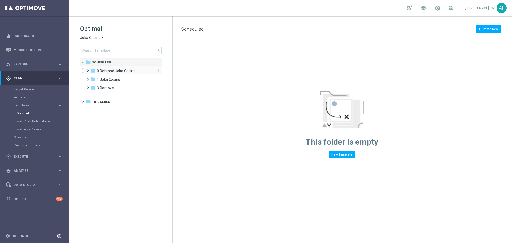
click at [112, 69] on span "0 Rebrand Joka Casino" at bounding box center [116, 71] width 39 height 5
click at [112, 79] on span "1 New Daily" at bounding box center [111, 79] width 19 height 5
click at [115, 94] on div "folder 1 Joka Casino" at bounding box center [120, 97] width 61 height 6
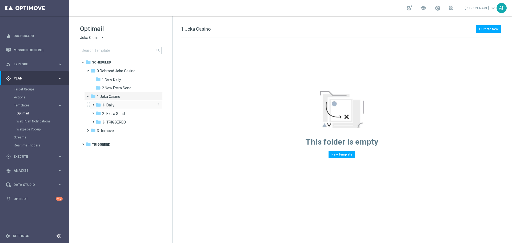
click at [115, 103] on div "folder 1- Daily" at bounding box center [124, 105] width 57 height 6
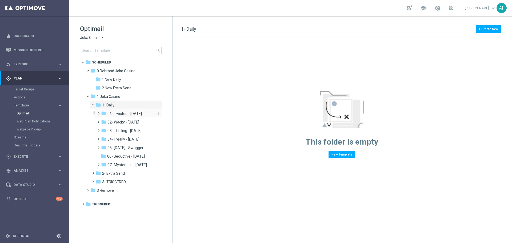
click at [145, 113] on div "folder 01- Twisted - Tuesday" at bounding box center [127, 114] width 52 height 6
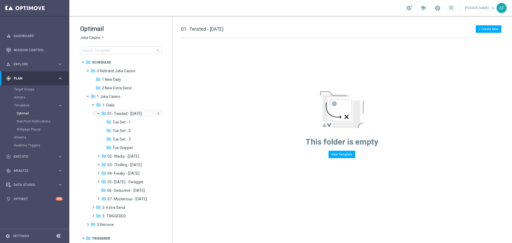
click at [142, 114] on span "01- Twisted - Tuesday" at bounding box center [124, 113] width 34 height 5
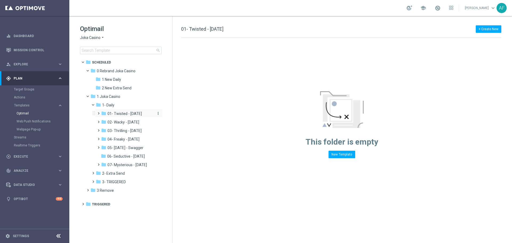
click at [125, 113] on span "01- Twisted - Tuesday" at bounding box center [124, 113] width 34 height 5
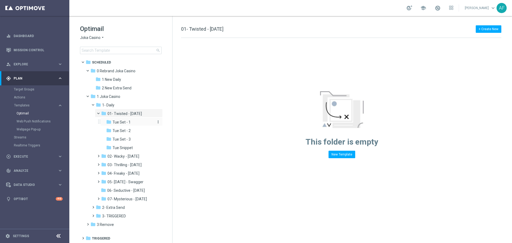
click at [139, 123] on div "folder Tue Set - 1" at bounding box center [130, 122] width 48 height 6
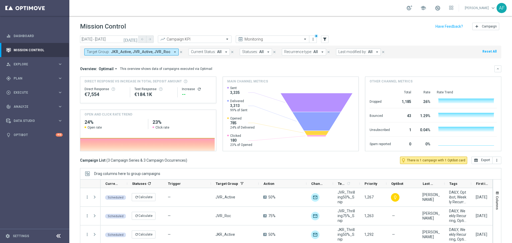
click at [128, 53] on span "JKR_Active, JVR_Active, JVR_Roc" at bounding box center [140, 52] width 59 height 5
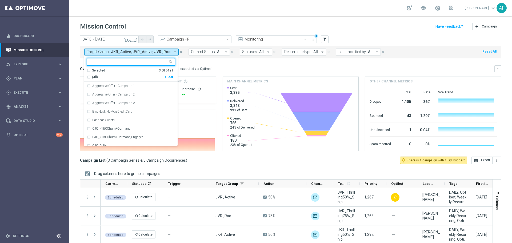
click at [101, 70] on div "Selected" at bounding box center [98, 70] width 13 height 5
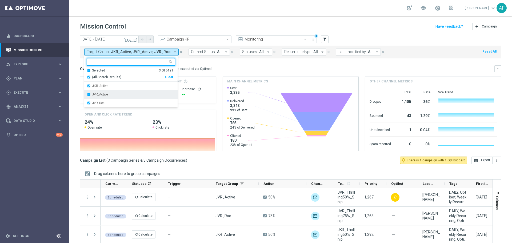
click at [98, 95] on label "JVR_Active" at bounding box center [99, 94] width 15 height 3
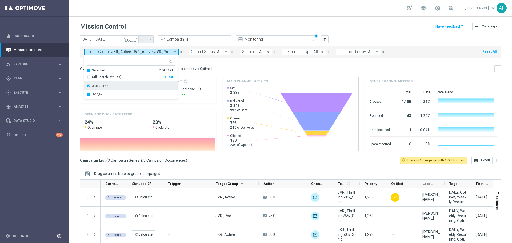
drag, startPoint x: 99, startPoint y: 96, endPoint x: 105, endPoint y: 86, distance: 11.6
click at [99, 95] on label "JVR_Roc" at bounding box center [98, 94] width 12 height 3
click at [99, 62] on input "text" at bounding box center [129, 62] width 78 height 5
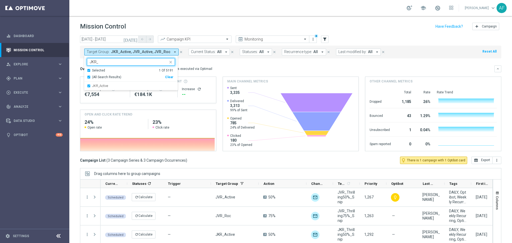
click at [104, 71] on div "Selected" at bounding box center [98, 70] width 13 height 5
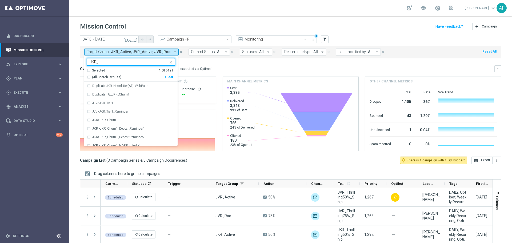
click at [107, 61] on input "JKR_" at bounding box center [129, 62] width 78 height 5
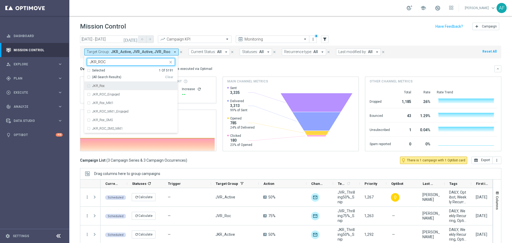
click at [106, 85] on div "JKR_Roc" at bounding box center [133, 85] width 83 height 3
type input "JKR_ROC"
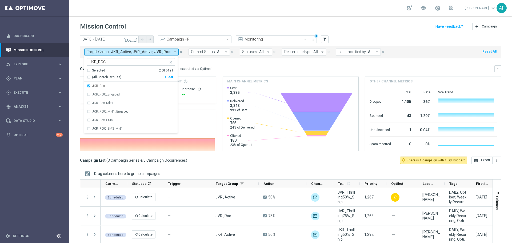
click at [215, 71] on div "Overview: Optimail arrow_drop_down This overview shows data of campaigns execut…" at bounding box center [287, 68] width 414 height 5
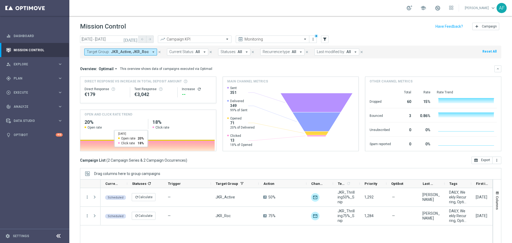
click at [151, 51] on icon "arrow_drop_down" at bounding box center [153, 52] width 5 height 5
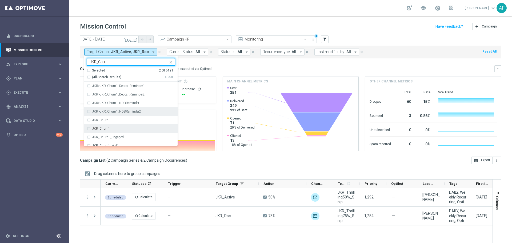
scroll to position [27, 0]
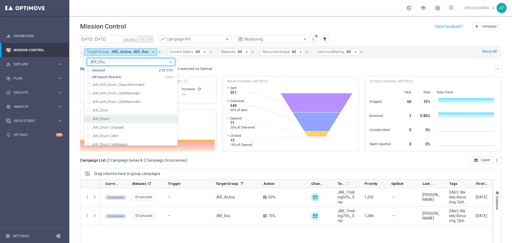
click at [119, 118] on div "JKR_Churn1" at bounding box center [133, 118] width 83 height 3
type input "JKR_Chu"
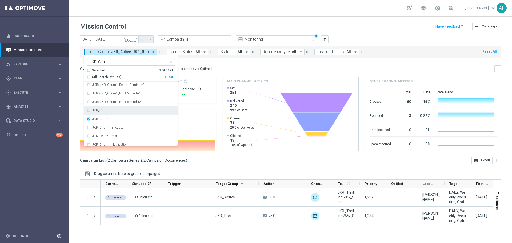
click at [223, 66] on div "Overview: Optimail arrow_drop_down This overview shows data of campaigns execut…" at bounding box center [290, 68] width 421 height 7
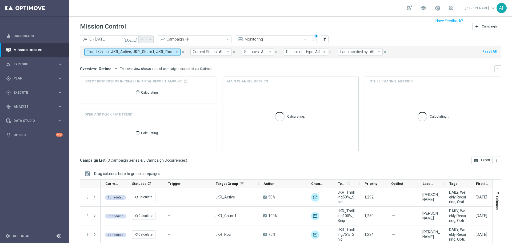
scroll to position [24, 0]
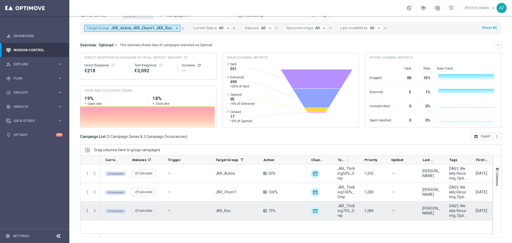
click at [87, 211] on icon "more_vert" at bounding box center [87, 210] width 5 height 5
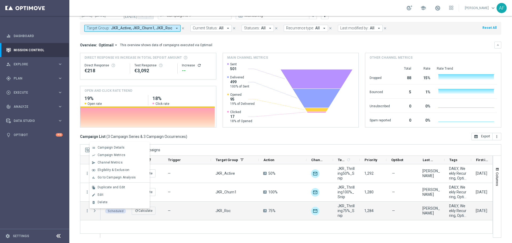
click at [233, 133] on div "Campaign List ( 3 Campaign Series & 3 Campaign Occurrences ) open_in_browser Ex…" at bounding box center [290, 136] width 421 height 7
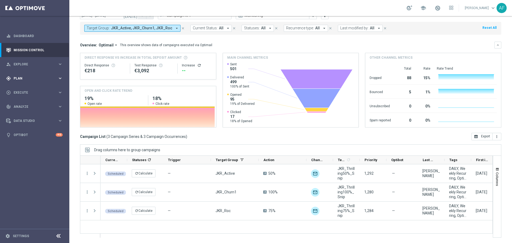
click at [38, 76] on div "gps_fixed Plan" at bounding box center [31, 78] width 51 height 5
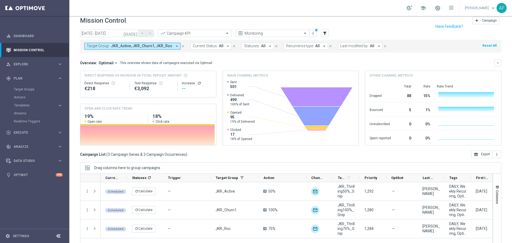
scroll to position [0, 0]
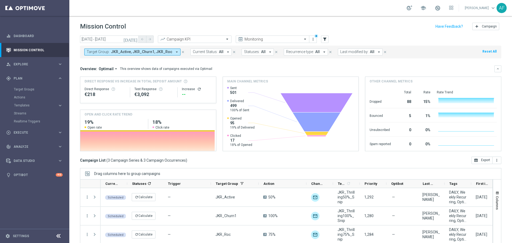
click at [167, 51] on span "JKR_Active, JKR_Churn1, JKR_Roc" at bounding box center [141, 52] width 61 height 5
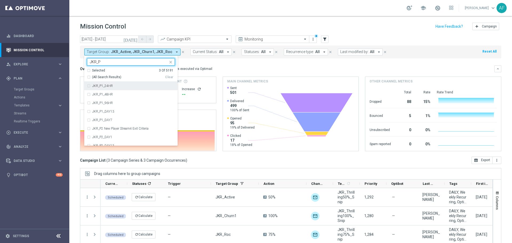
click at [102, 76] on span "(All Search Results)" at bounding box center [106, 77] width 29 height 5
type input "JKR_P"
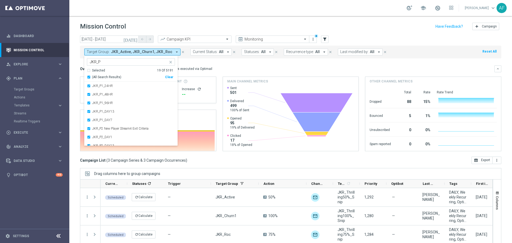
click at [217, 61] on mini-dashboard "Overview: Optimail arrow_drop_down This overview shows data of campaigns execut…" at bounding box center [290, 107] width 421 height 98
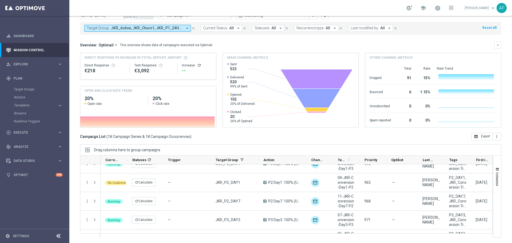
scroll to position [80, 0]
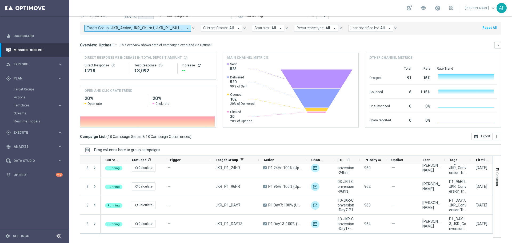
click at [372, 163] on div "Priority" at bounding box center [371, 160] width 13 height 8
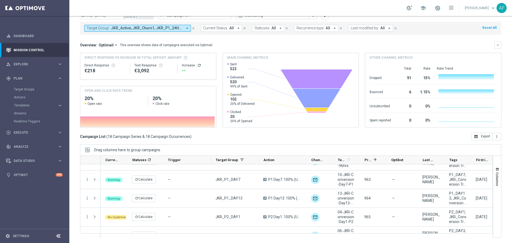
scroll to position [0, 0]
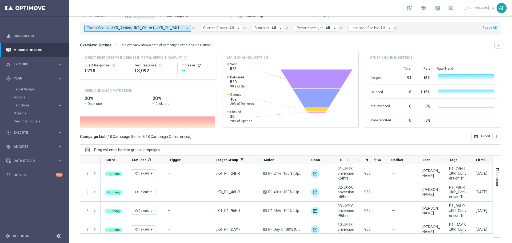
click at [371, 159] on span "Priority" at bounding box center [368, 160] width 7 height 4
click at [369, 159] on span "Priority" at bounding box center [368, 160] width 7 height 4
click at [369, 161] on span "Priority" at bounding box center [371, 160] width 13 height 4
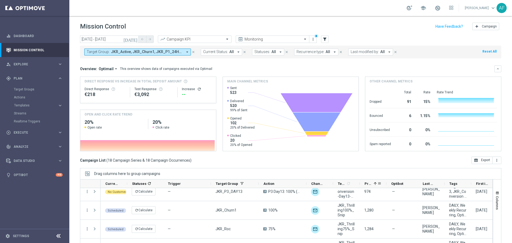
click at [138, 51] on span "JKR_Active, JKR_Churn1, JKR_P1_24HR, JKR_P1_48HR, JKR_P1_96HR, JKR_P1_DAY13, JK…" at bounding box center [147, 52] width 72 height 5
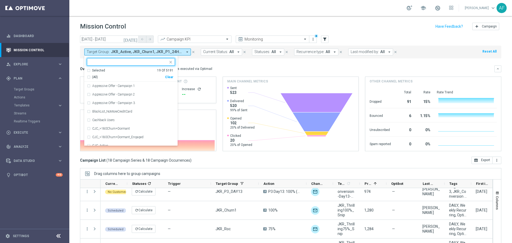
type input "p"
click at [229, 65] on mini-dashboard "Overview: Optimail arrow_drop_down This overview shows data of campaigns execut…" at bounding box center [290, 107] width 421 height 98
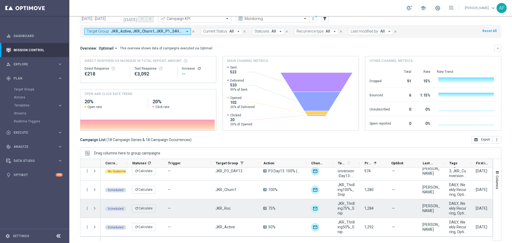
scroll to position [24, 0]
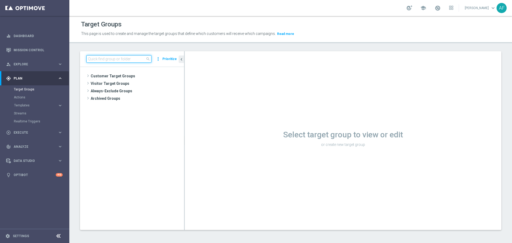
click at [113, 56] on input at bounding box center [118, 58] width 65 height 7
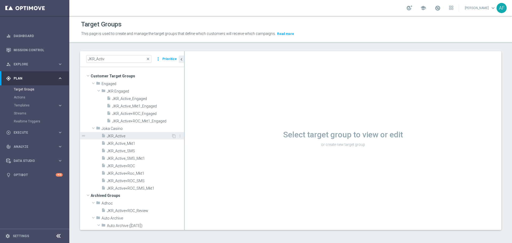
click at [134, 135] on span "JKR_Active" at bounding box center [139, 136] width 64 height 5
click at [124, 136] on span "JKR_Active" at bounding box center [139, 136] width 64 height 5
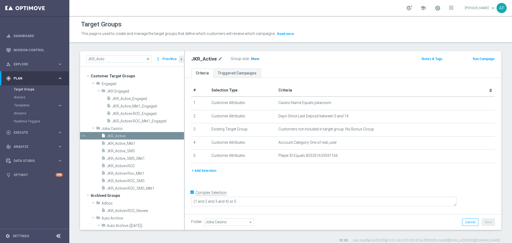
click at [256, 58] on span "Show" at bounding box center [255, 59] width 9 height 4
click at [111, 59] on input "JKR_Activ" at bounding box center [118, 58] width 65 height 7
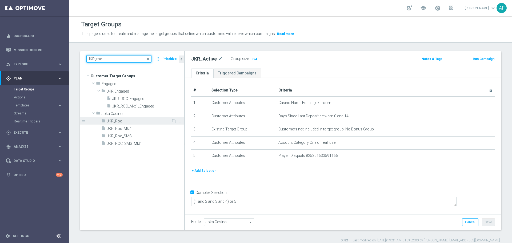
type input "JKR_roc"
click at [131, 120] on span "JKR_Roc" at bounding box center [139, 121] width 64 height 5
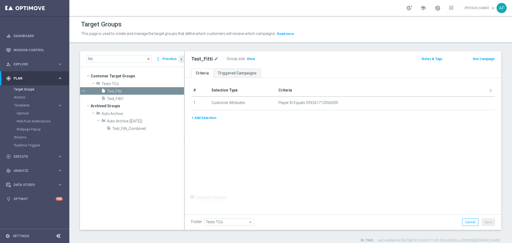
click at [211, 119] on button "+ Add Selection" at bounding box center [204, 118] width 26 height 6
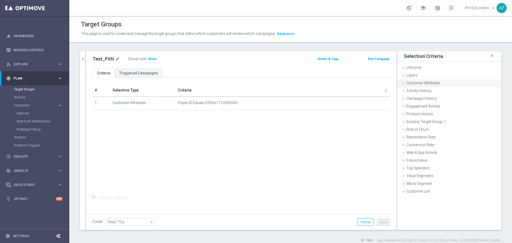
click at [417, 83] on span "Customer Attributes" at bounding box center [423, 83] width 34 height 4
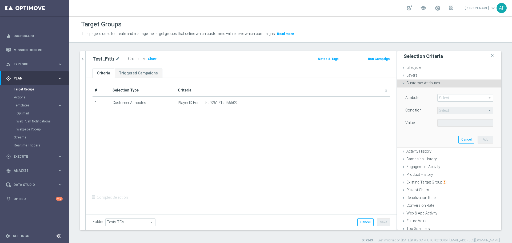
click at [441, 99] on span at bounding box center [465, 97] width 55 height 7
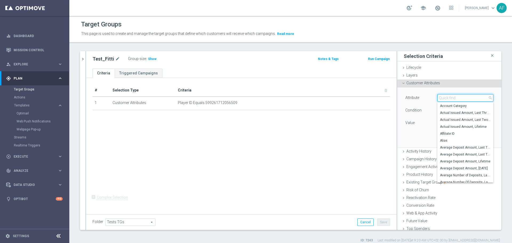
click at [443, 99] on input "search" at bounding box center [465, 97] width 56 height 7
type input "D"
type input "Number of deposit"
